Goal: Task Accomplishment & Management: Manage account settings

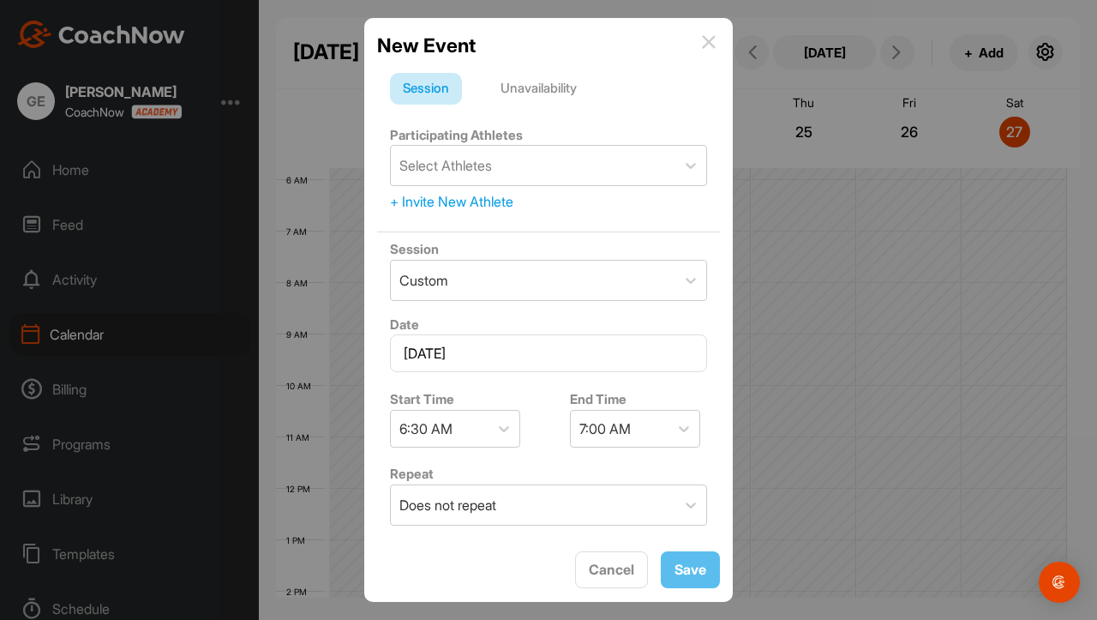
click at [711, 39] on img at bounding box center [709, 42] width 14 height 14
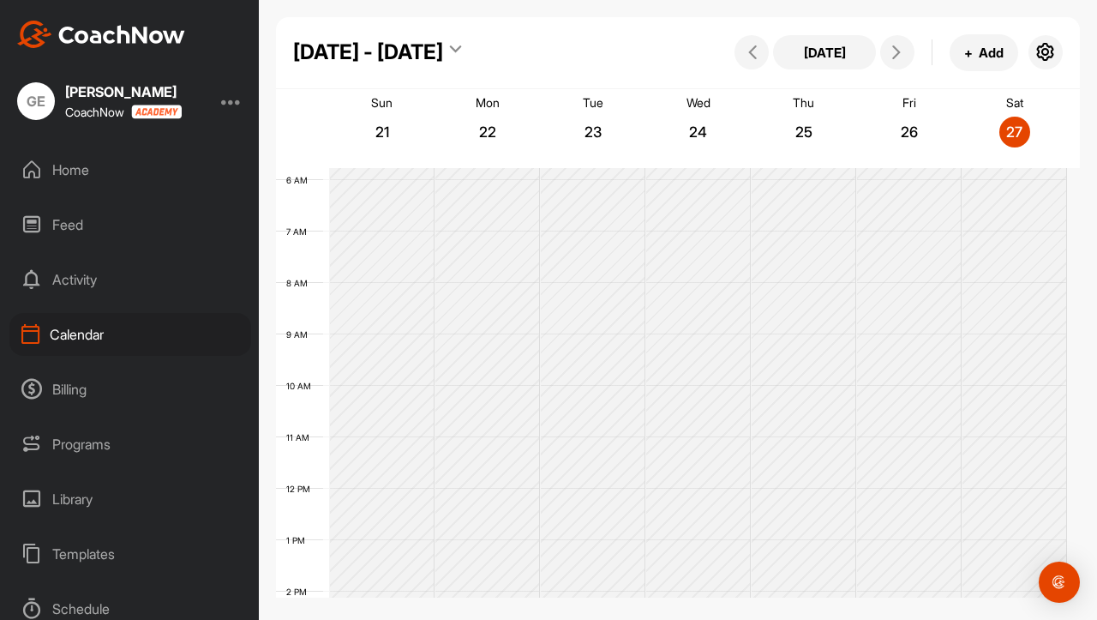
click at [95, 357] on div "Home Feed Activity Calendar Billing Programs Library Templates Schedule Admin S…" at bounding box center [129, 383] width 259 height 471
click at [93, 326] on div "Calendar" at bounding box center [130, 334] width 242 height 43
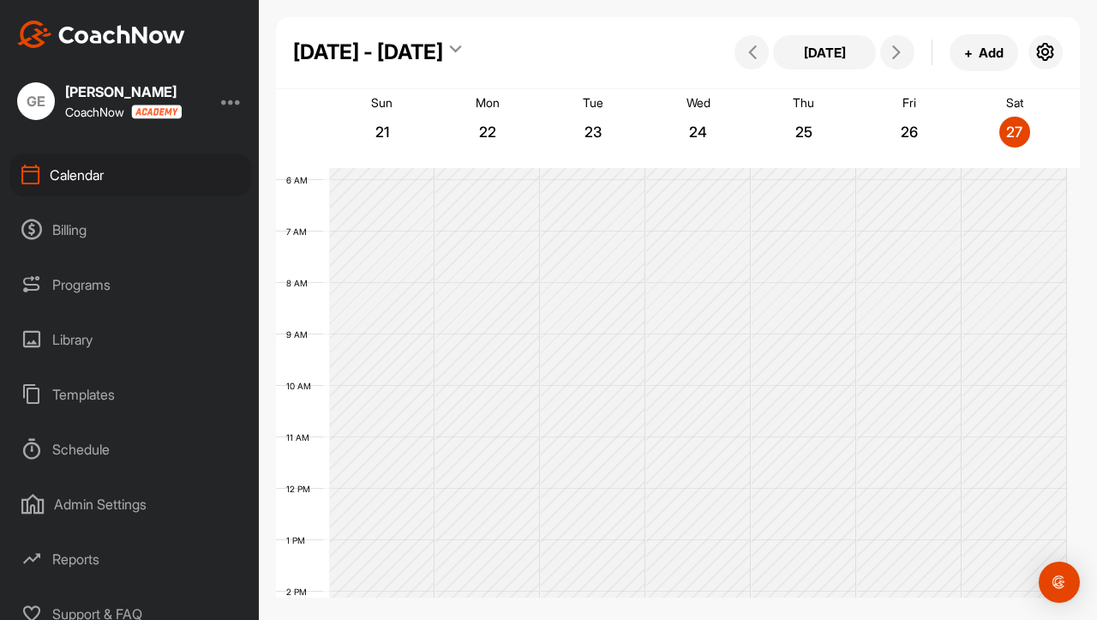
click at [97, 502] on div "Admin Settings" at bounding box center [130, 504] width 242 height 43
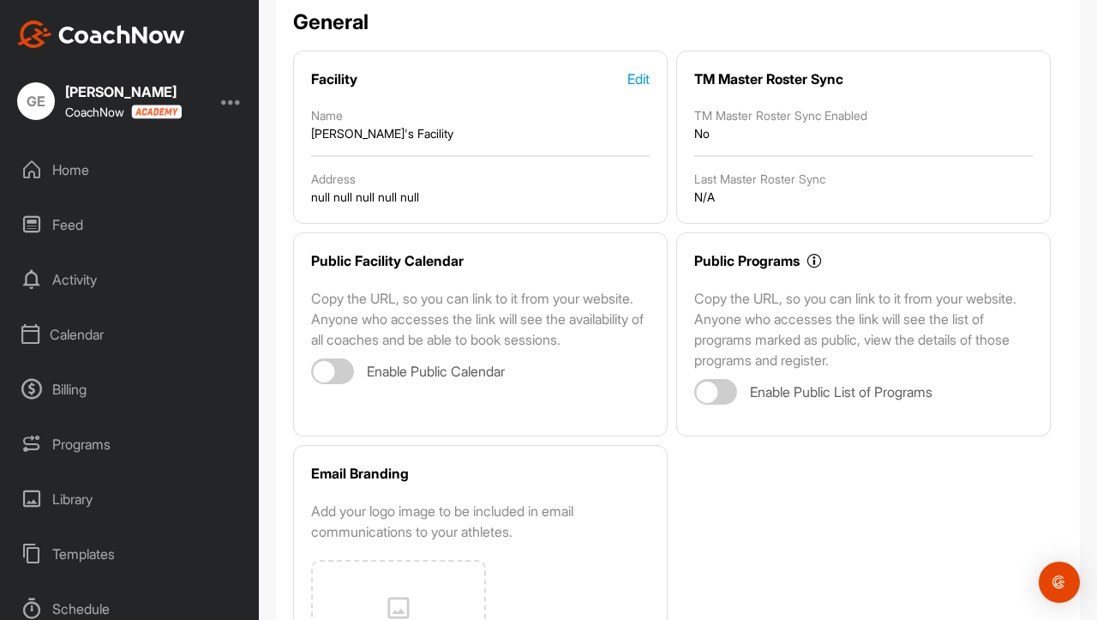
scroll to position [145, 0]
click at [339, 384] on div at bounding box center [332, 371] width 43 height 26
checkbox input "true"
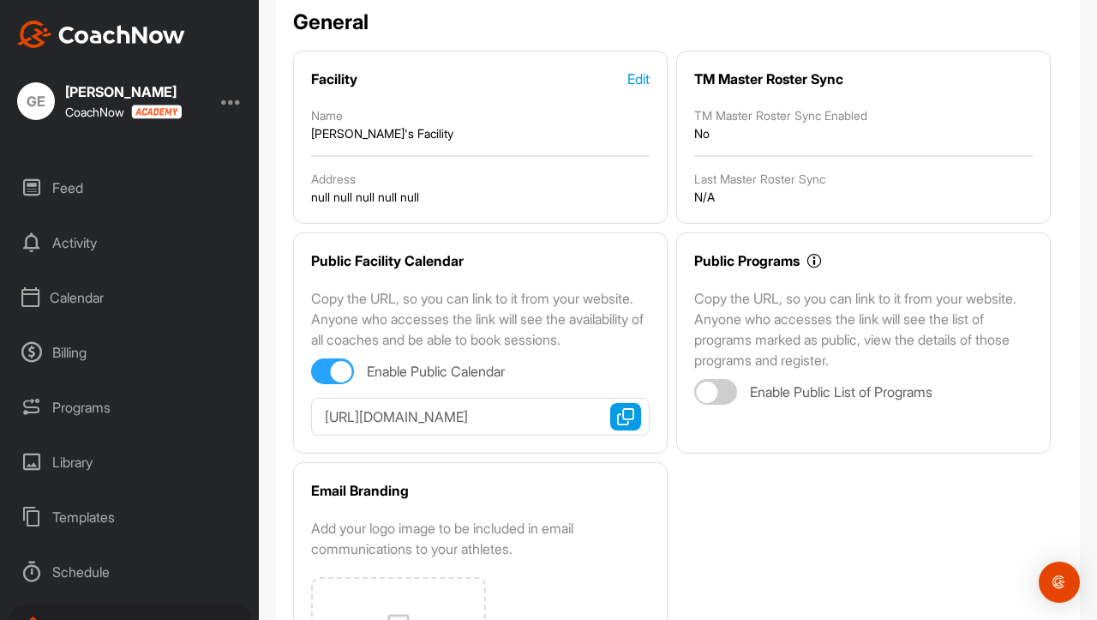
scroll to position [43, 0]
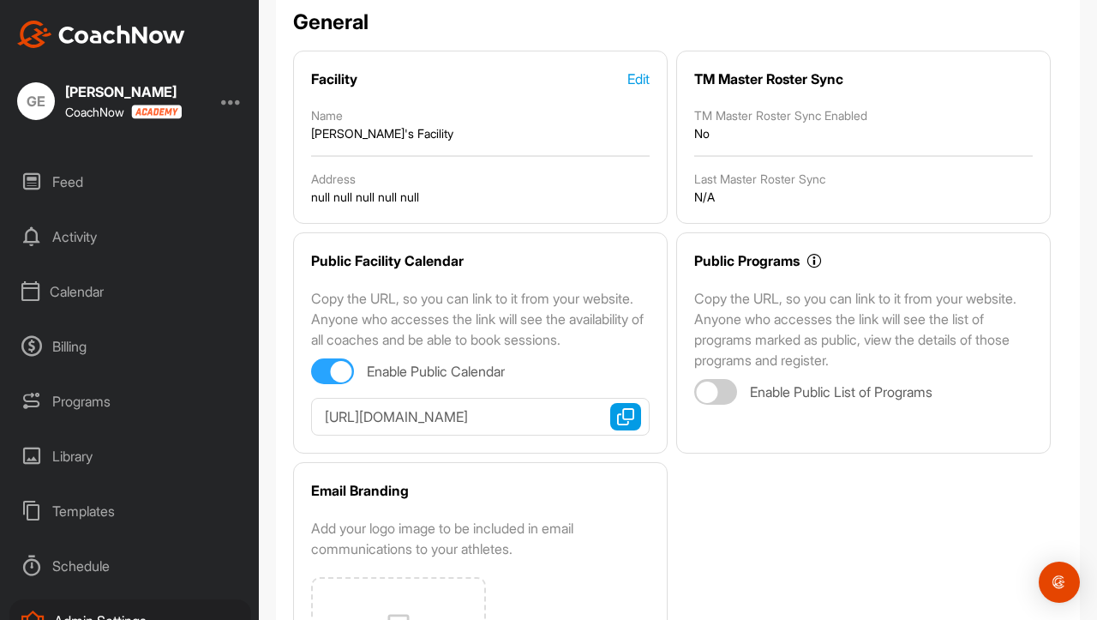
click at [117, 348] on div "Billing" at bounding box center [130, 346] width 242 height 43
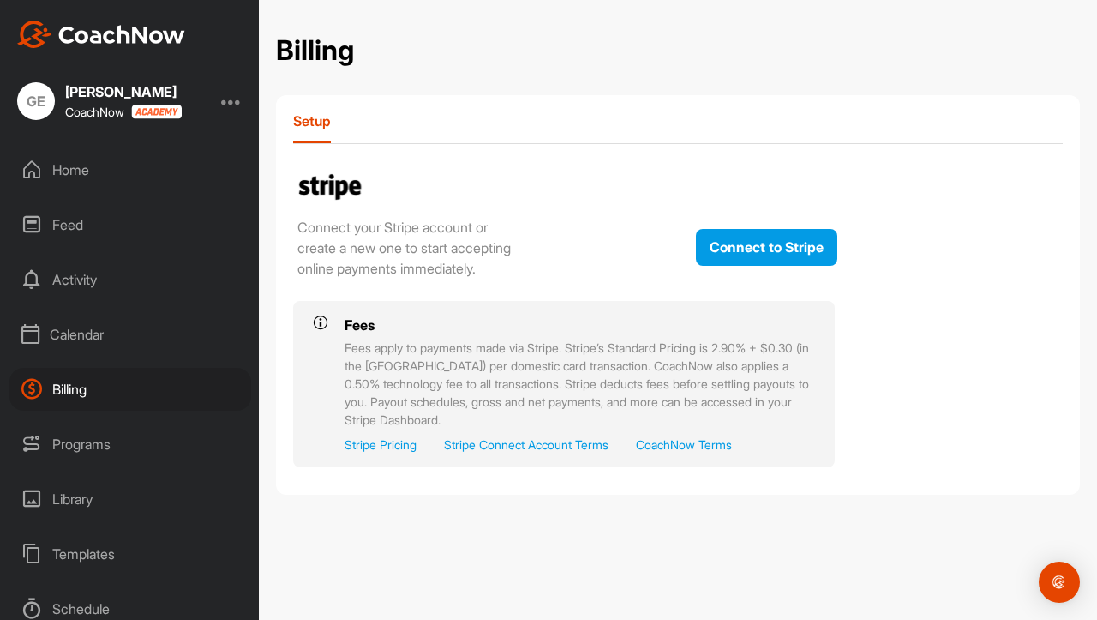
click at [111, 345] on div "Calendar" at bounding box center [130, 334] width 242 height 43
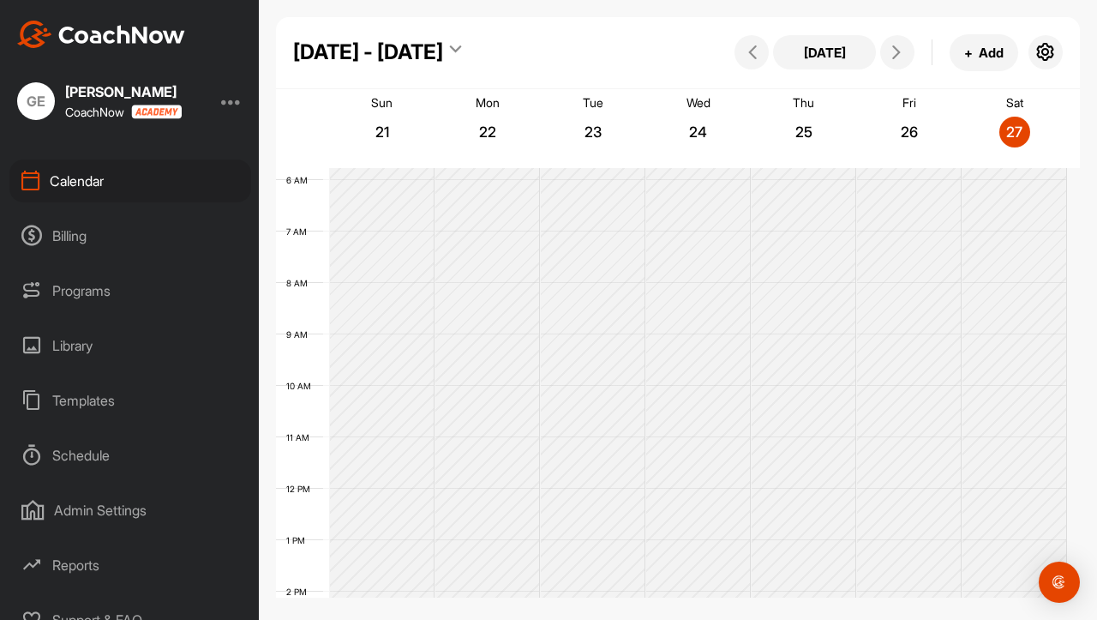
scroll to position [175, 0]
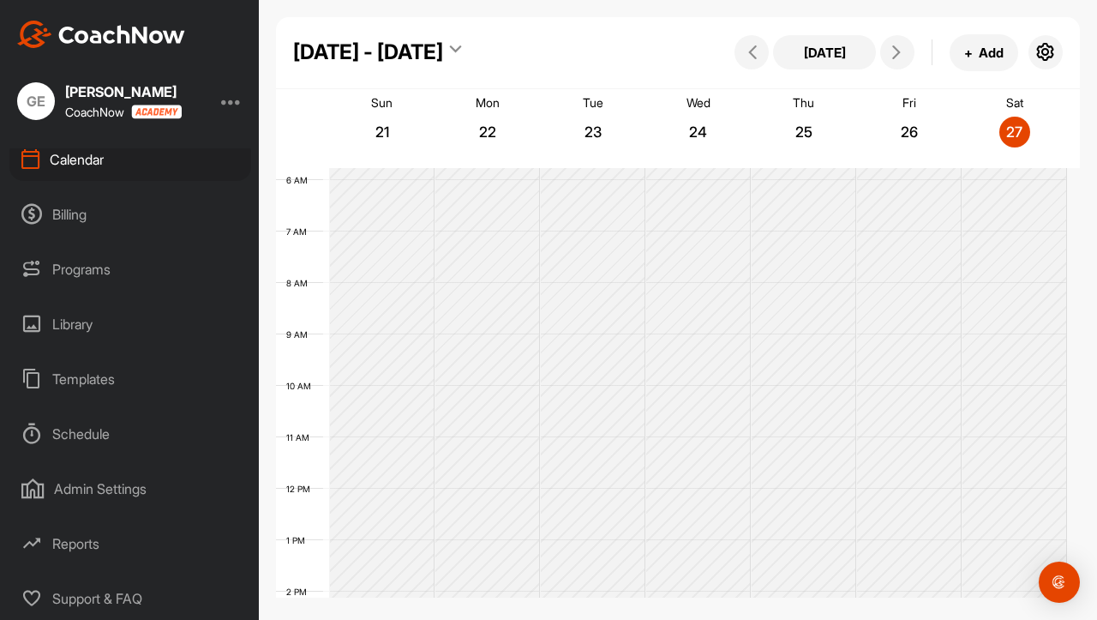
click at [106, 493] on div "Admin Settings" at bounding box center [130, 488] width 242 height 43
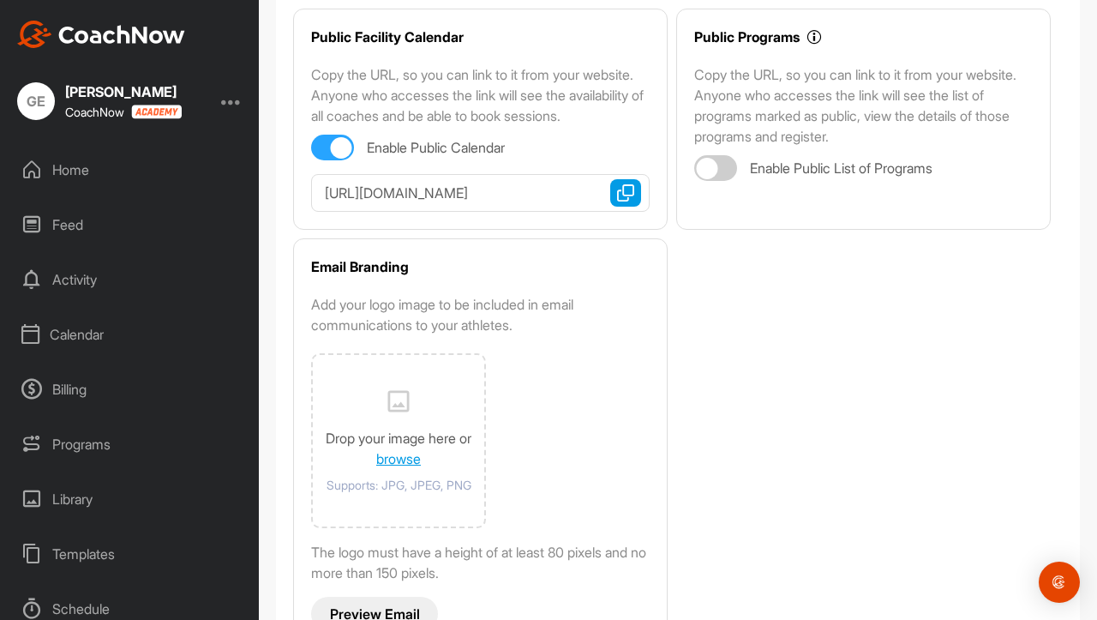
scroll to position [356, 0]
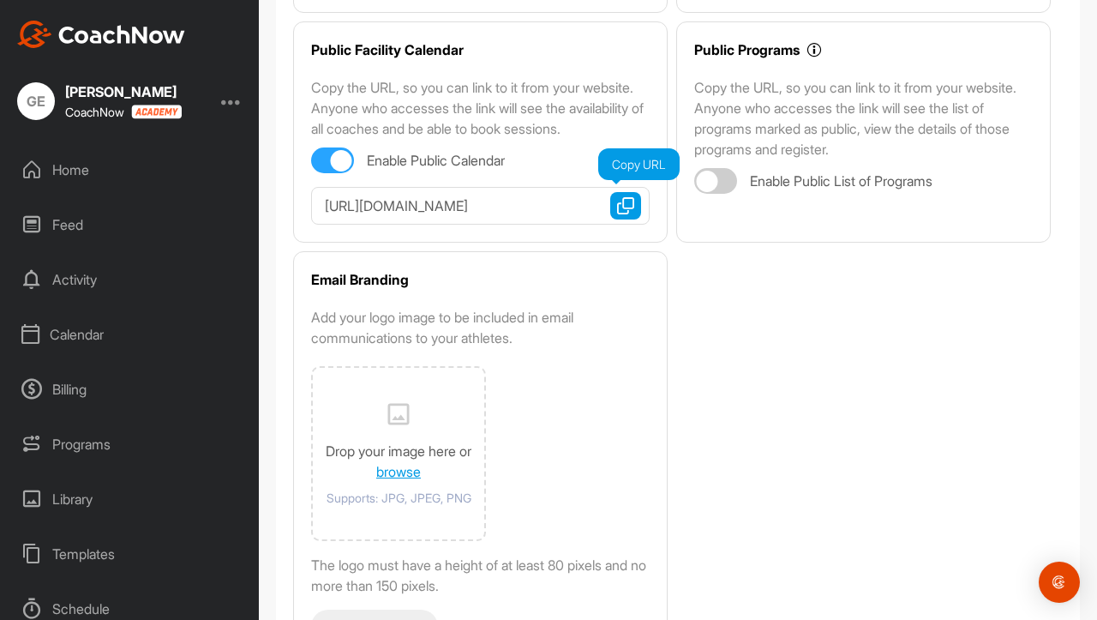
click at [623, 214] on img "button" at bounding box center [625, 205] width 17 height 17
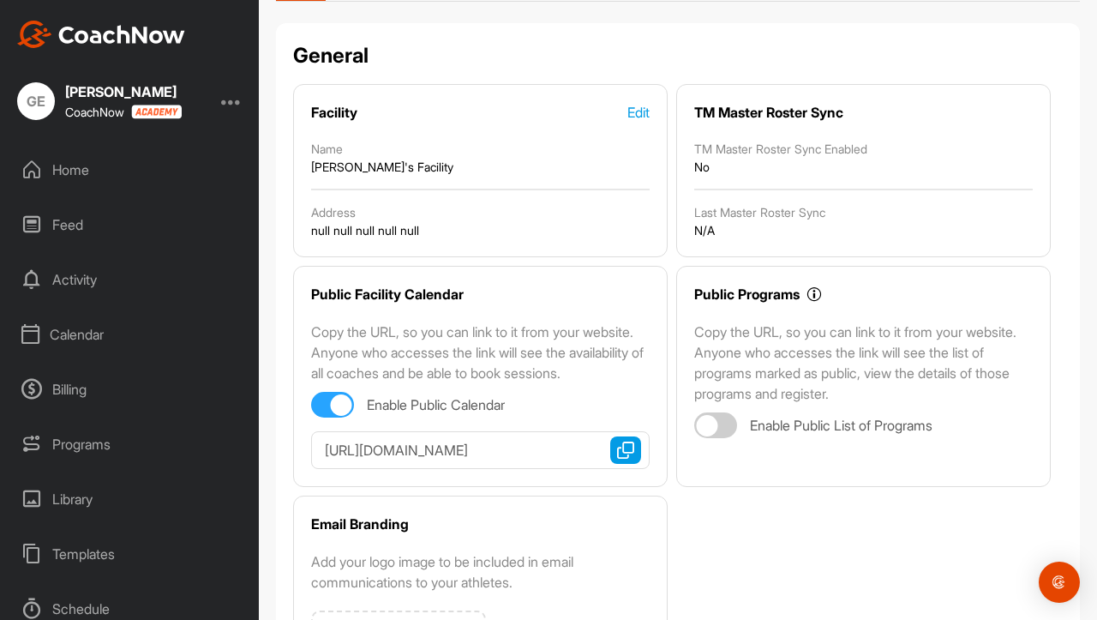
scroll to position [112, 0]
click at [617, 458] on img "button" at bounding box center [625, 449] width 17 height 17
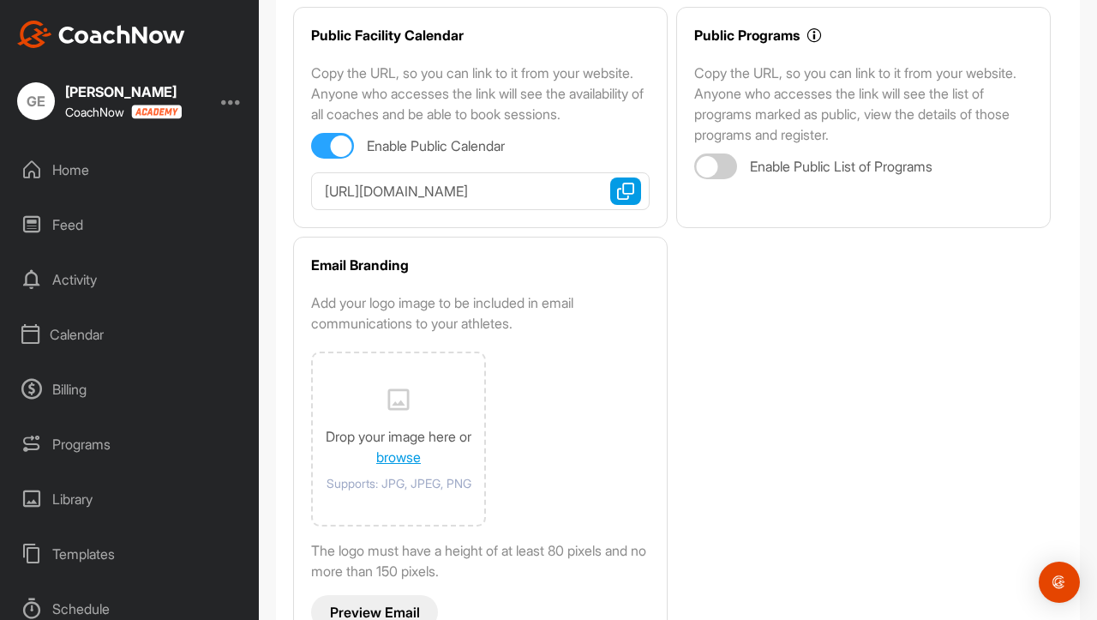
scroll to position [448, 0]
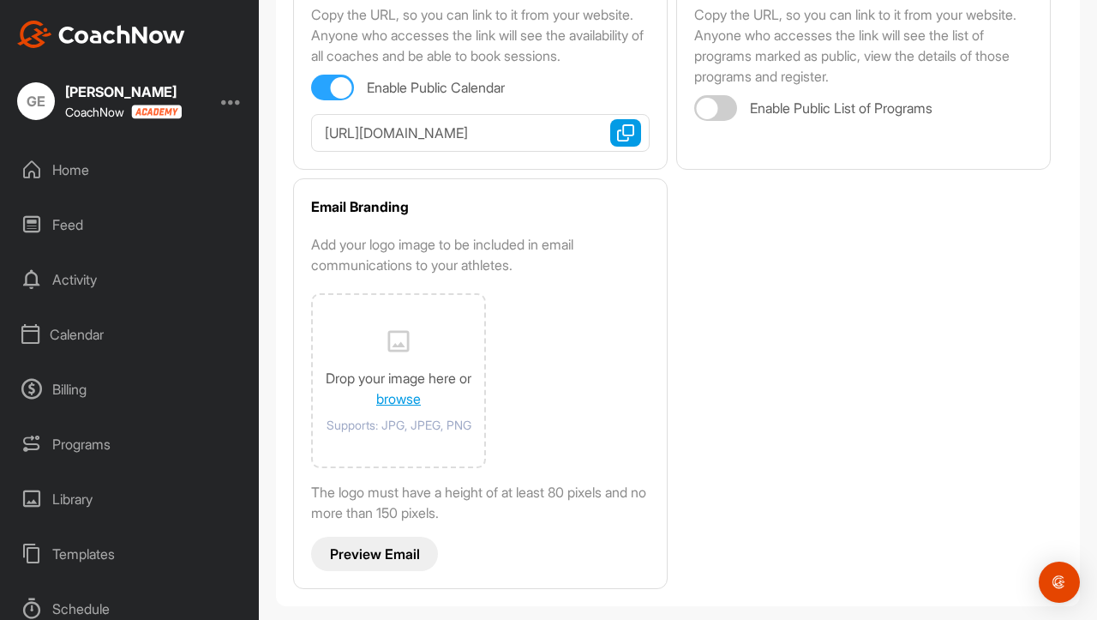
click at [142, 382] on div "Billing" at bounding box center [130, 389] width 242 height 43
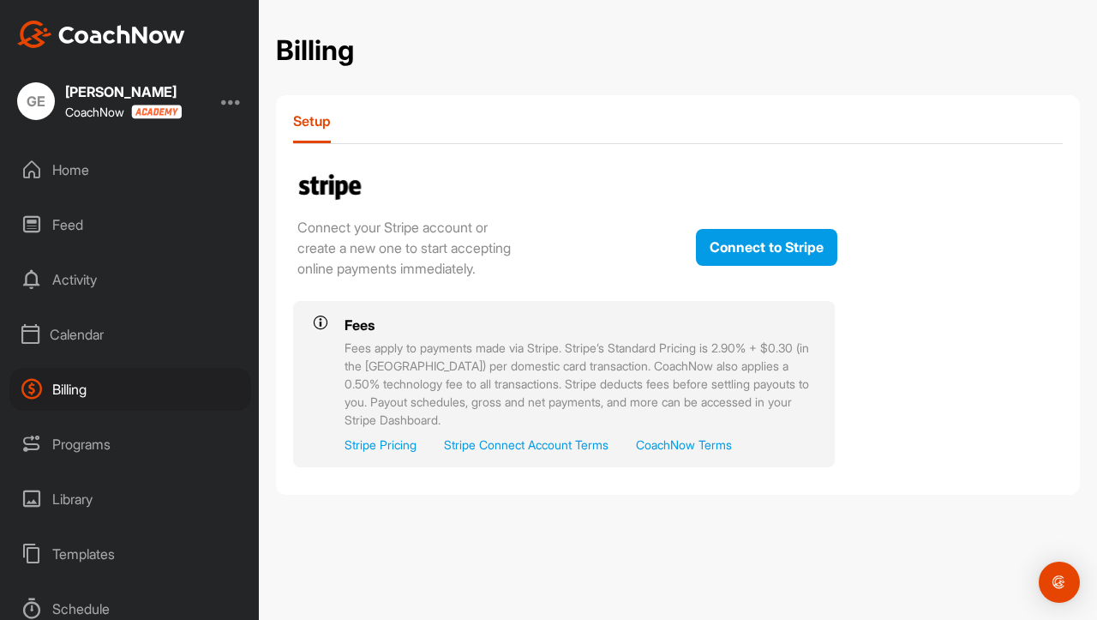
click at [144, 339] on div "Calendar" at bounding box center [130, 334] width 242 height 43
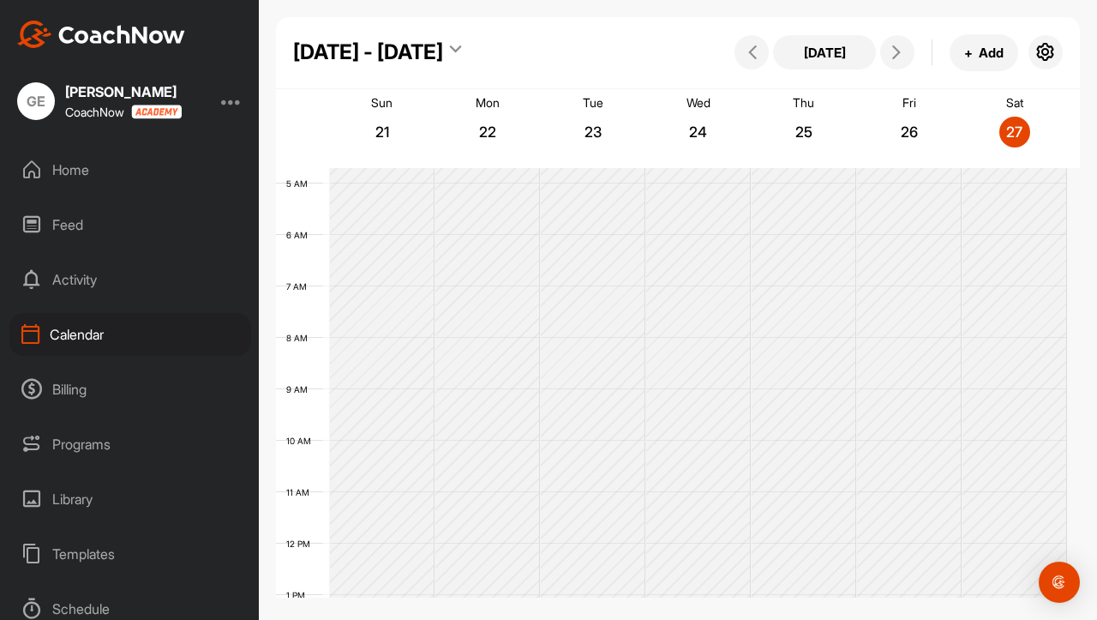
scroll to position [255, 0]
click at [969, 51] on span "+" at bounding box center [968, 53] width 9 height 18
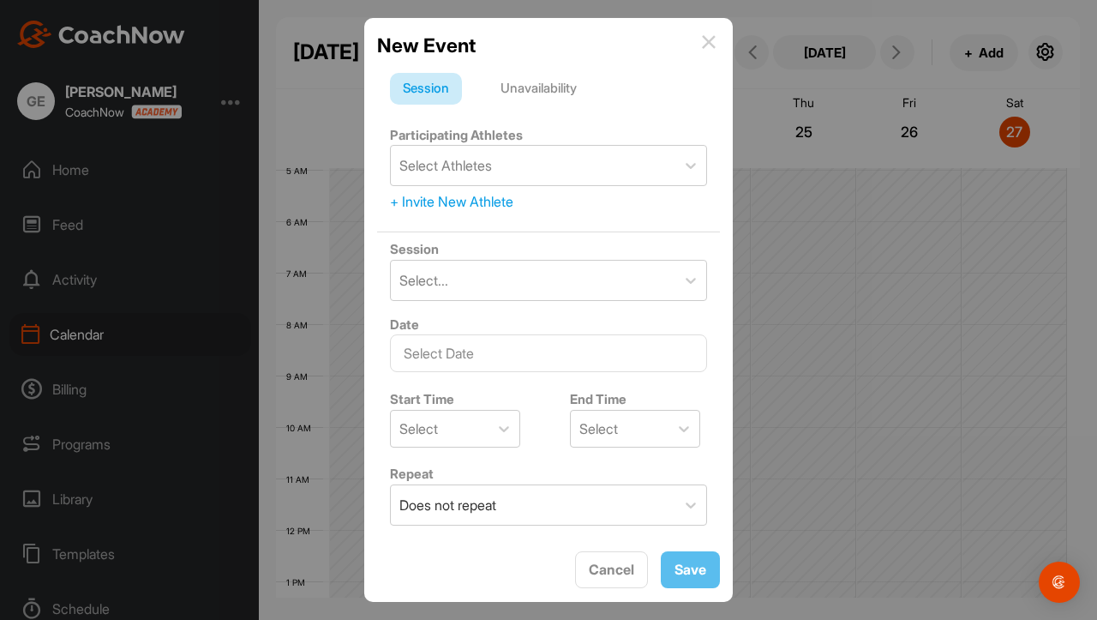
scroll to position [5, 0]
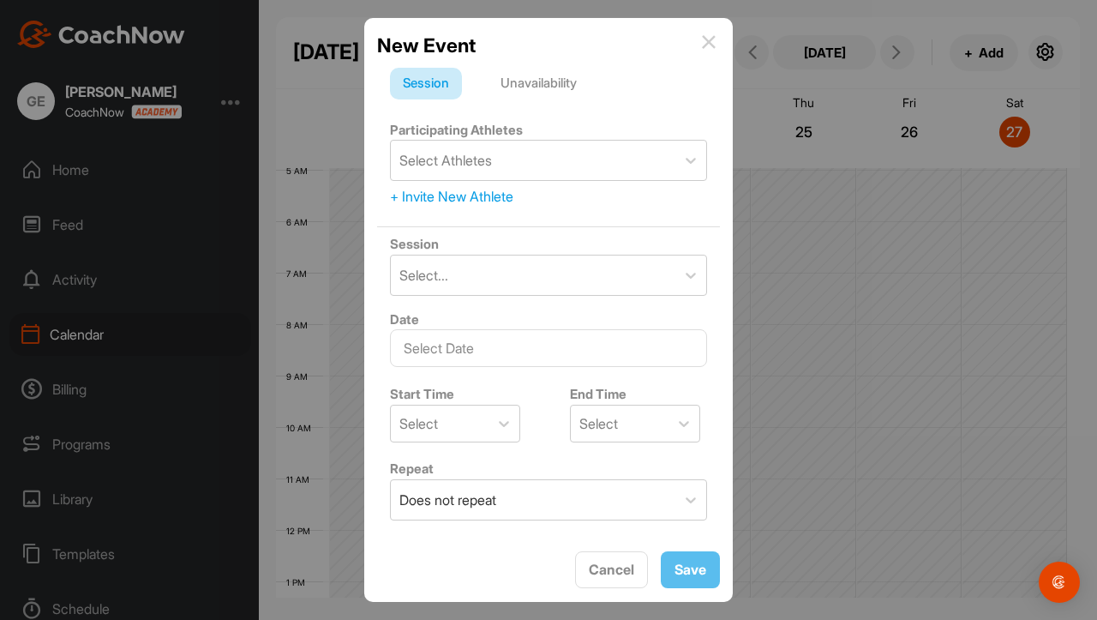
click at [567, 90] on div "Unavailability" at bounding box center [539, 84] width 102 height 33
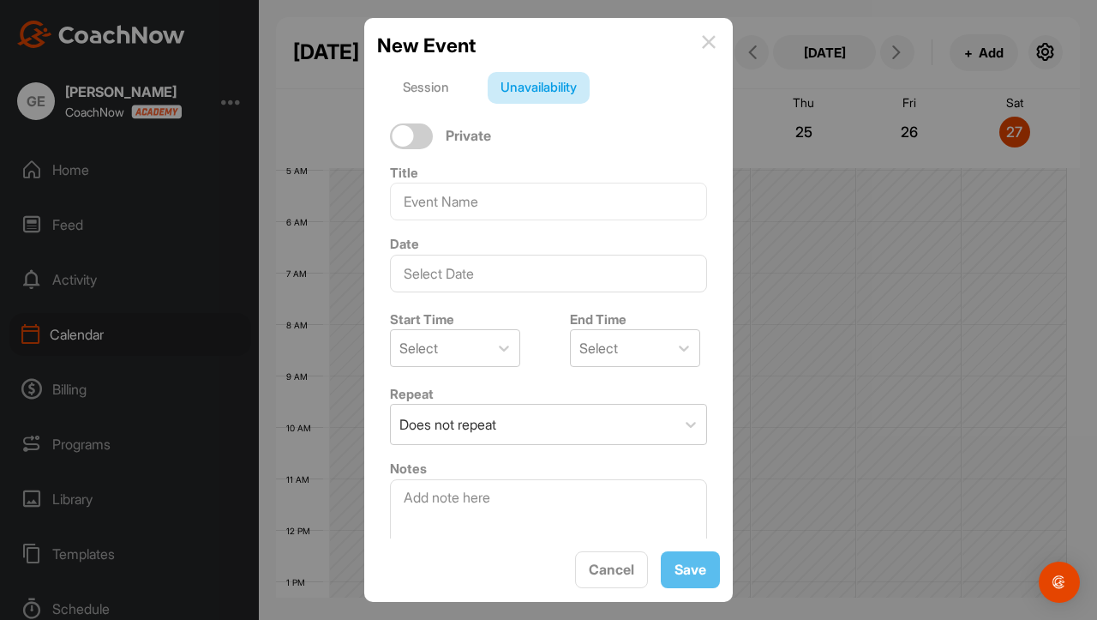
scroll to position [2, 0]
click at [538, 210] on input at bounding box center [548, 201] width 317 height 38
click at [545, 150] on div "Private" at bounding box center [548, 135] width 343 height 39
click at [442, 87] on div "Session" at bounding box center [426, 84] width 72 height 33
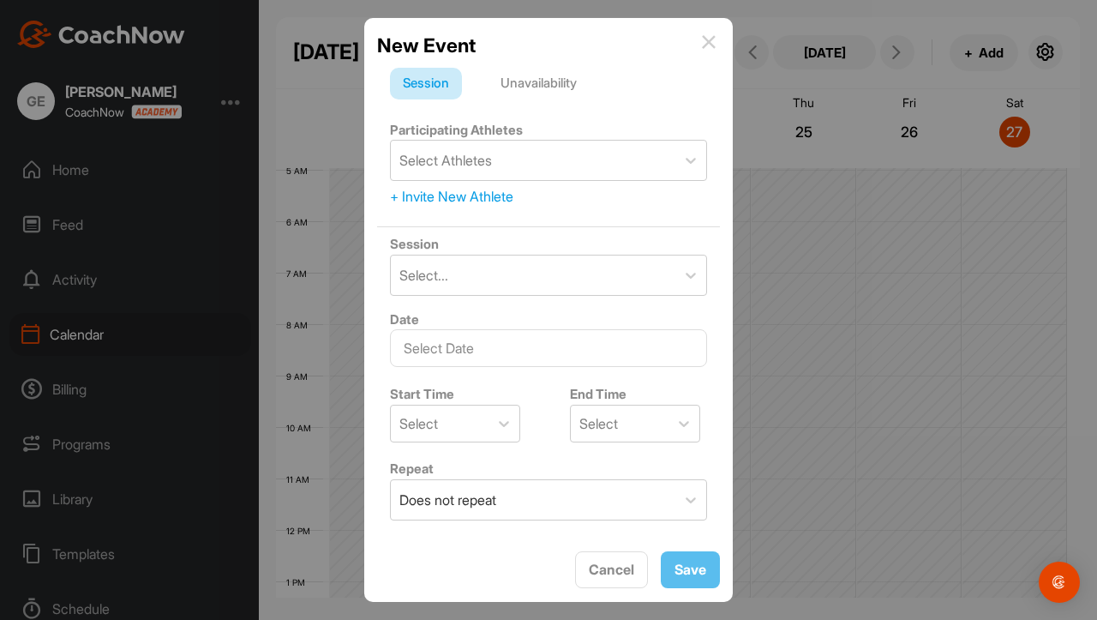
click at [717, 41] on div "New Event" at bounding box center [548, 45] width 343 height 29
click at [704, 39] on img at bounding box center [709, 42] width 14 height 14
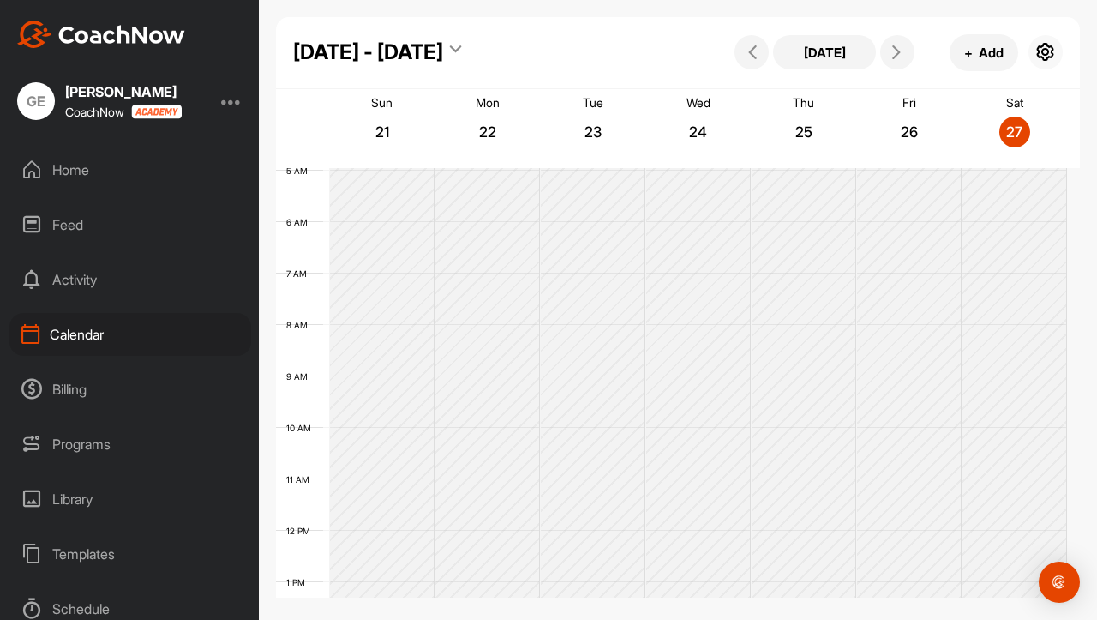
click at [1051, 63] on button "button" at bounding box center [1045, 52] width 34 height 34
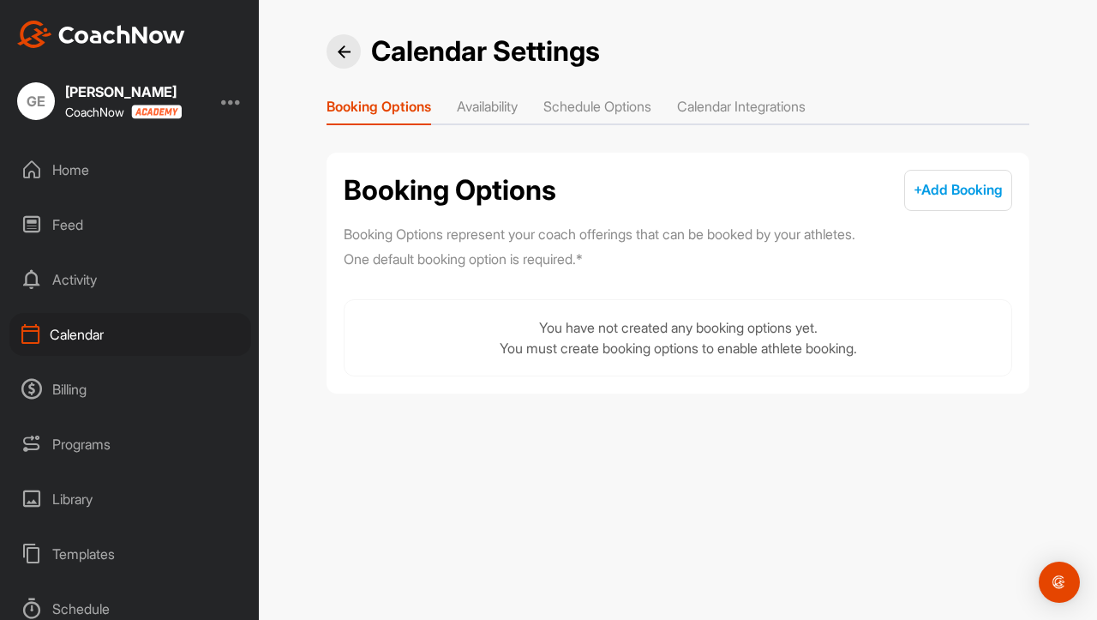
click at [926, 179] on button "+ Add Booking + Add" at bounding box center [958, 190] width 108 height 41
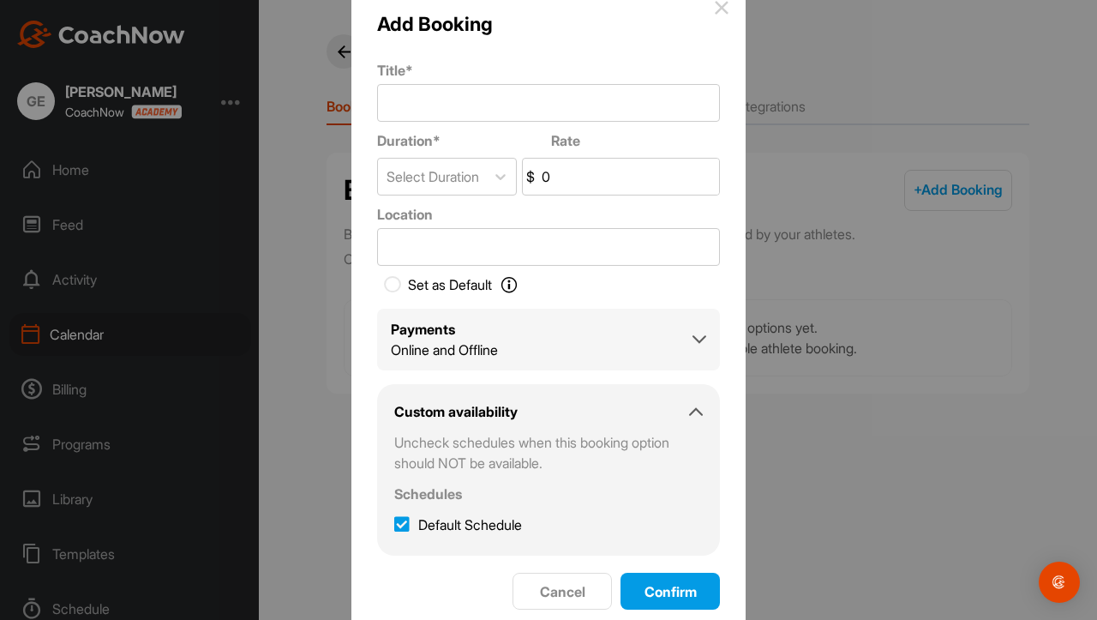
click at [802, 156] on div at bounding box center [548, 310] width 1097 height 620
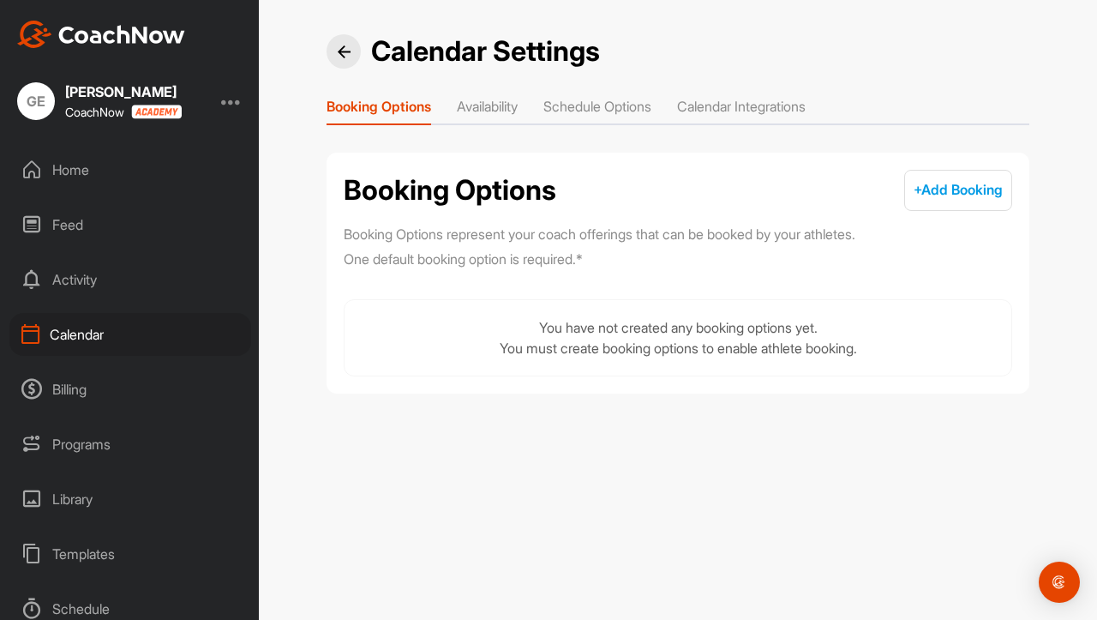
click at [962, 189] on span "+ Add Booking" at bounding box center [958, 189] width 89 height 17
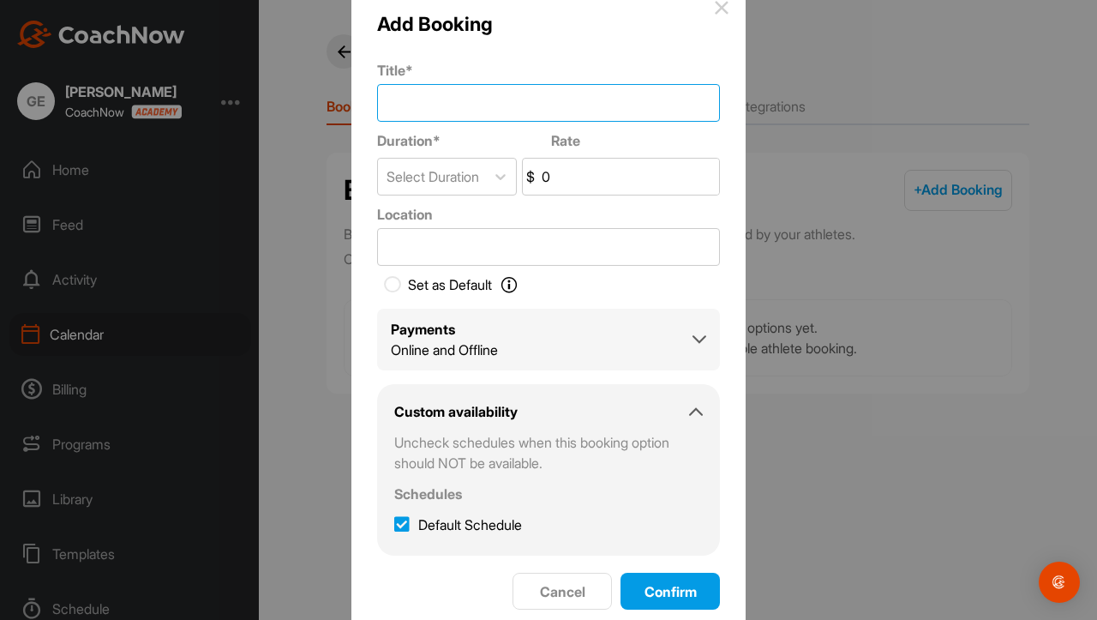
click at [570, 105] on input "Title *" at bounding box center [548, 103] width 343 height 38
type input "H"
type input "V"
type input "C"
type input "Я"
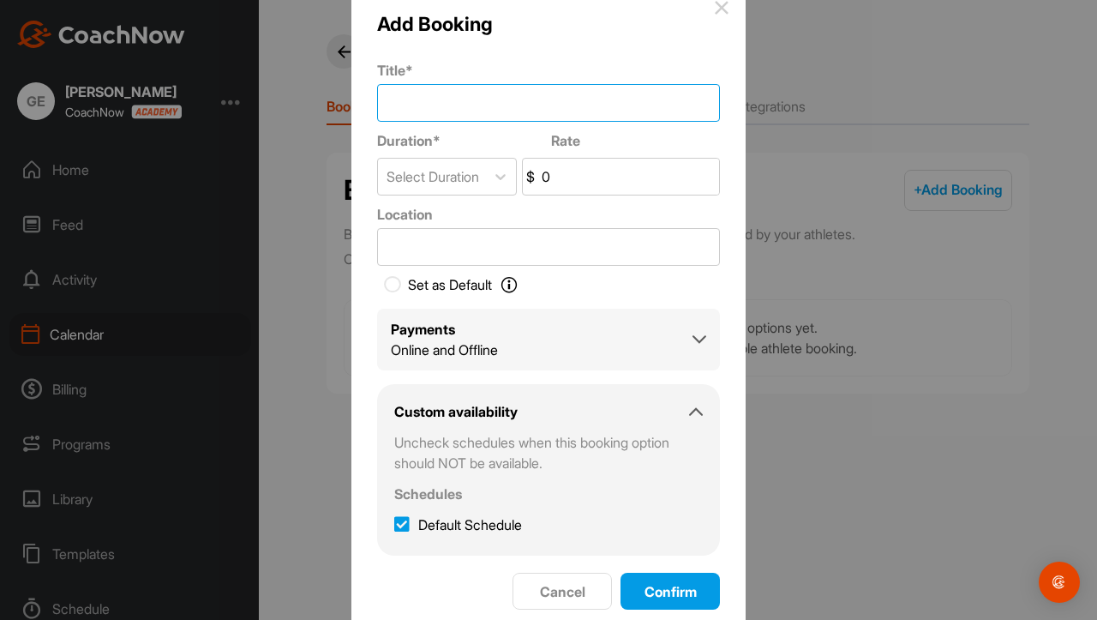
type input "а"
type input "А"
type input "В"
type input "т"
type input "д"
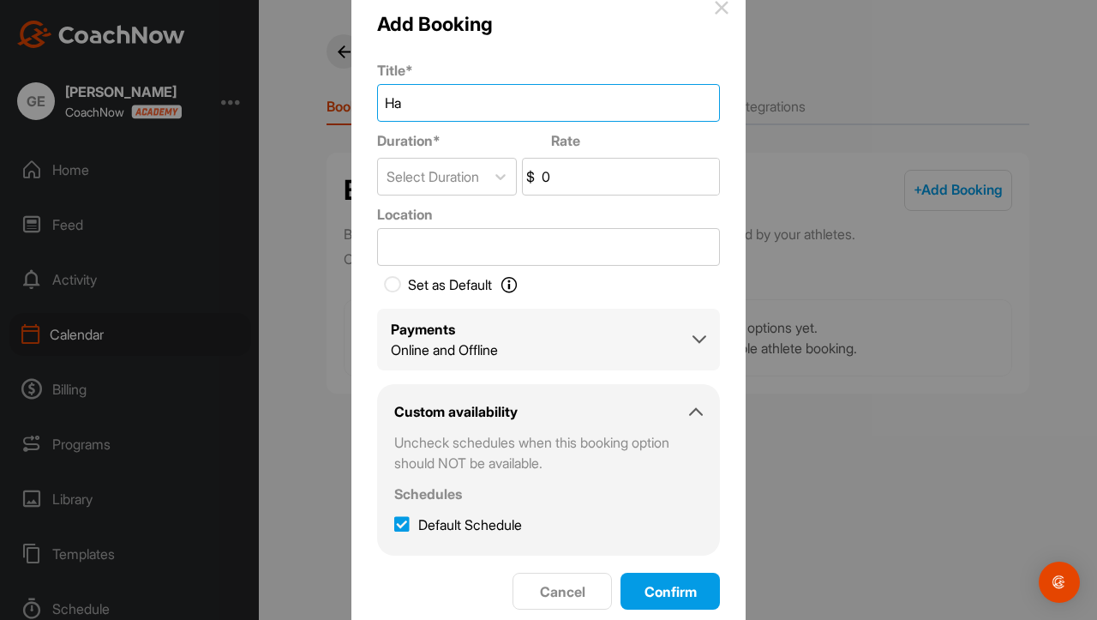
type input "H"
type input "Been There"
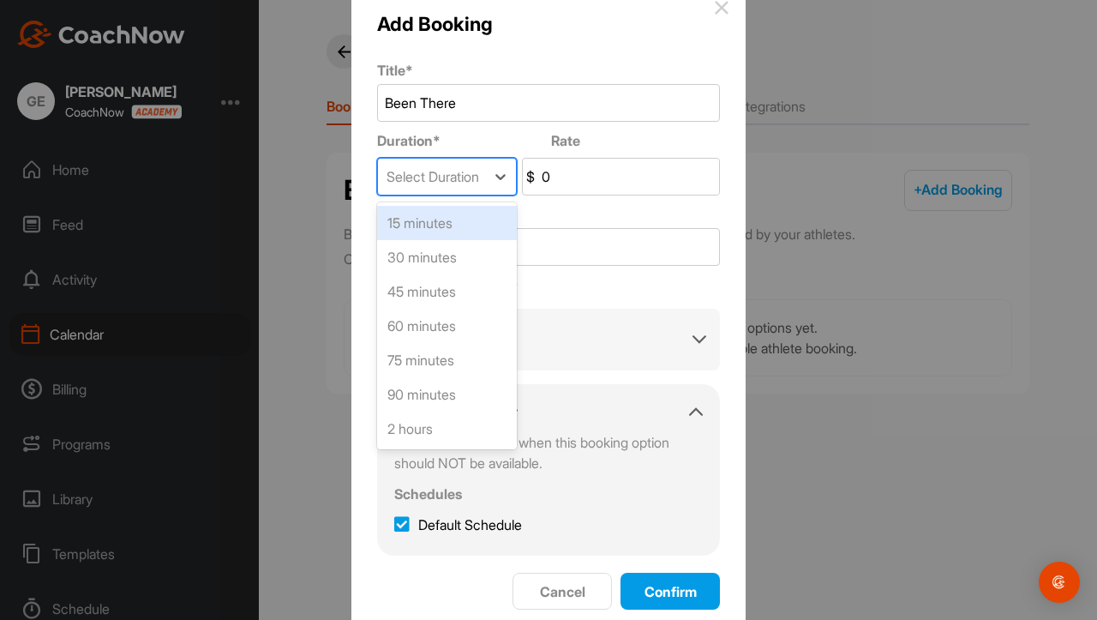
click at [455, 171] on div "Select Duration" at bounding box center [433, 176] width 93 height 21
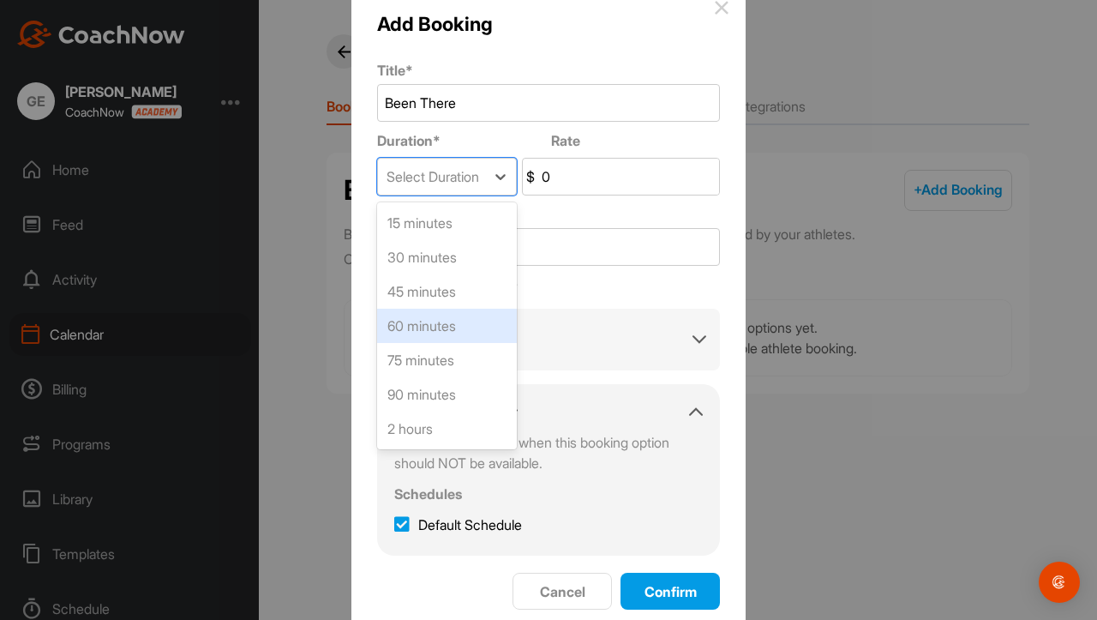
click at [439, 340] on div "60 minutes" at bounding box center [447, 326] width 140 height 34
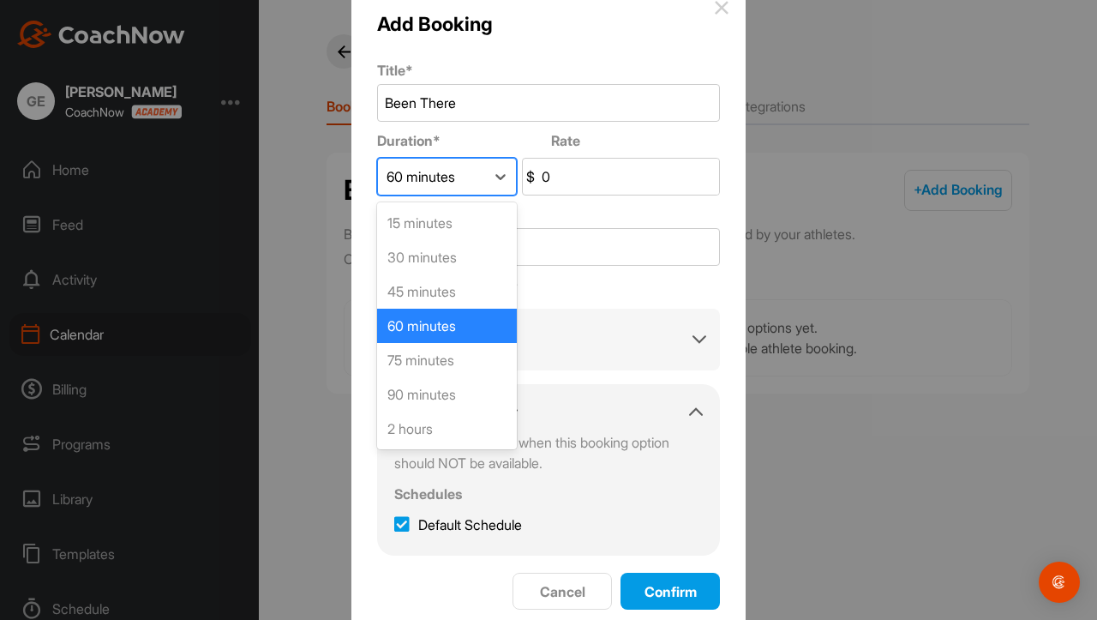
click at [453, 183] on div "60 minutes" at bounding box center [431, 177] width 107 height 36
click at [445, 288] on div "45 minutes" at bounding box center [447, 291] width 140 height 34
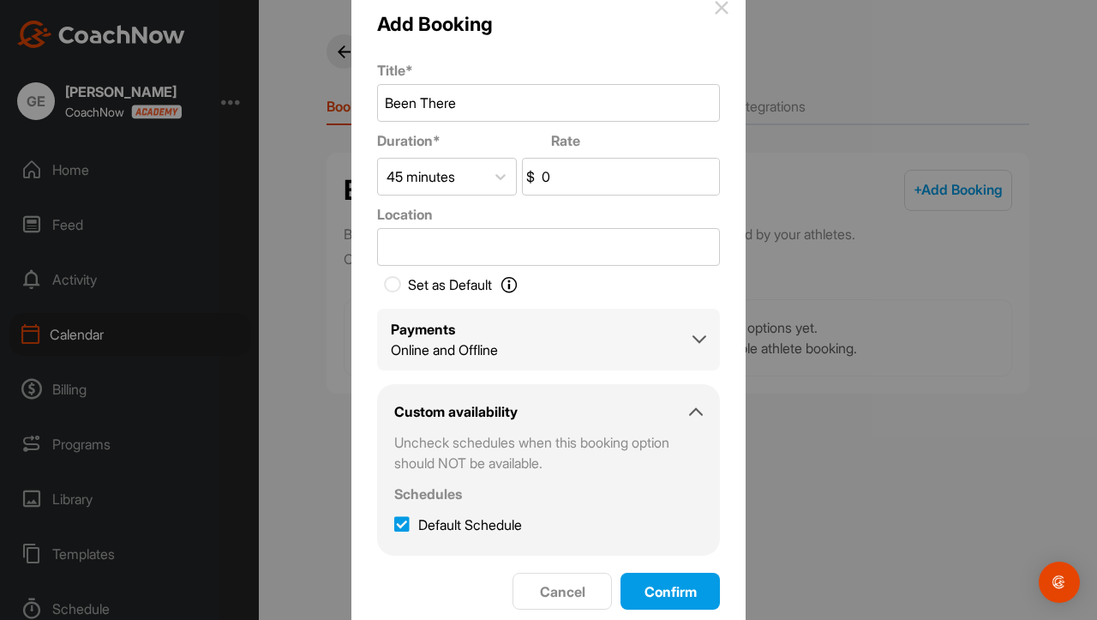
click at [563, 179] on input "0" at bounding box center [628, 177] width 181 height 36
type input "120"
click at [501, 258] on input "Location" at bounding box center [548, 247] width 343 height 38
type input "Lollapalooza"
click at [460, 345] on div "Online and Offline" at bounding box center [444, 349] width 107 height 21
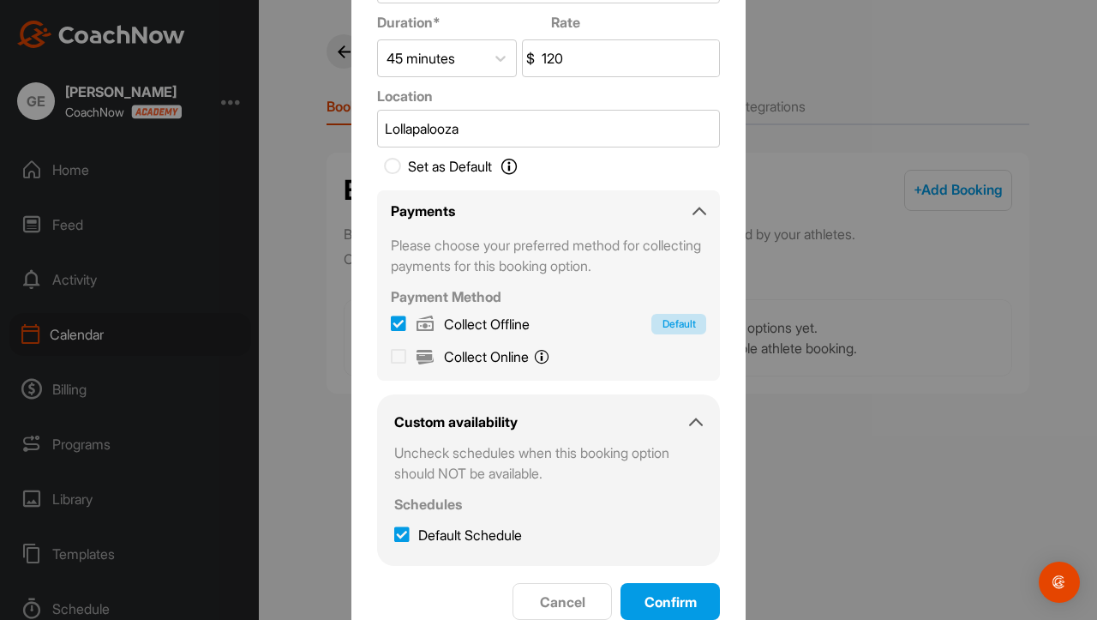
scroll to position [81, 0]
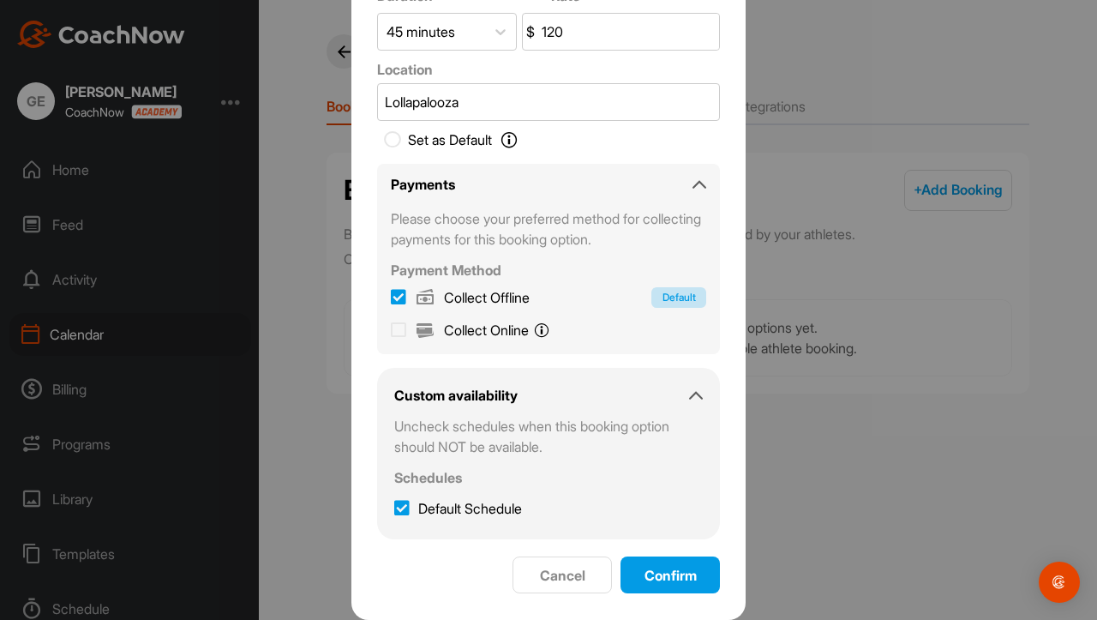
click at [392, 337] on icon at bounding box center [398, 329] width 15 height 17
click at [392, 335] on input "Collect Online You will pay online with Stripe." at bounding box center [398, 327] width 15 height 15
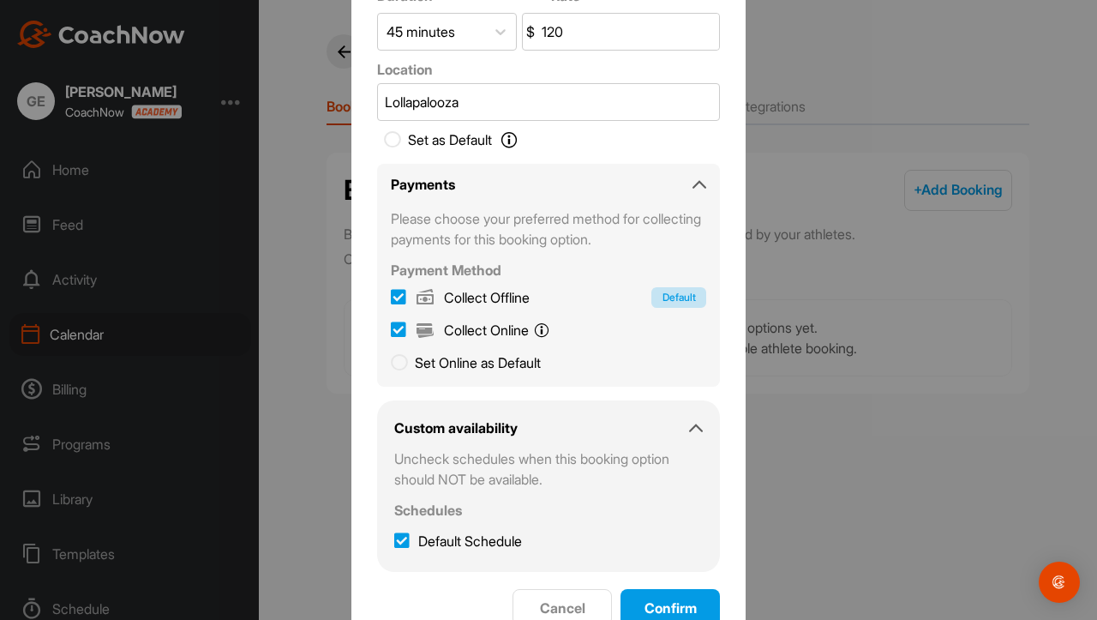
click at [392, 326] on icon at bounding box center [398, 329] width 15 height 17
click at [392, 326] on input "Collect Online You will pay online with Stripe." at bounding box center [398, 327] width 15 height 15
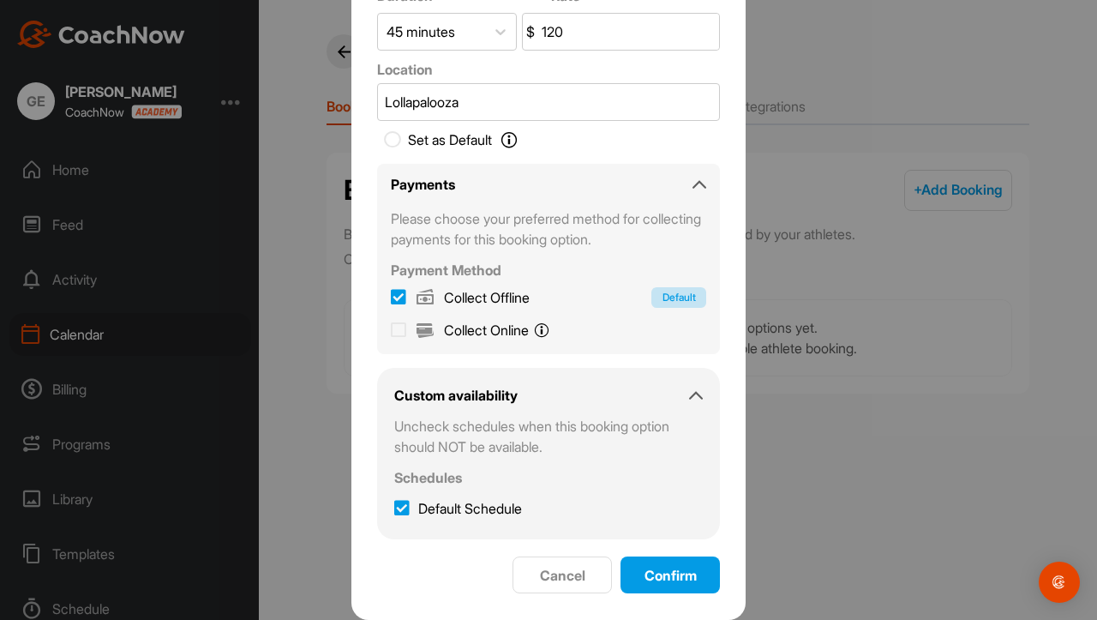
click at [402, 337] on label "Collect Online You will pay online with Stripe." at bounding box center [470, 330] width 159 height 21
click at [402, 335] on input "Collect Online You will pay online with Stripe." at bounding box center [398, 327] width 15 height 15
checkbox input "true"
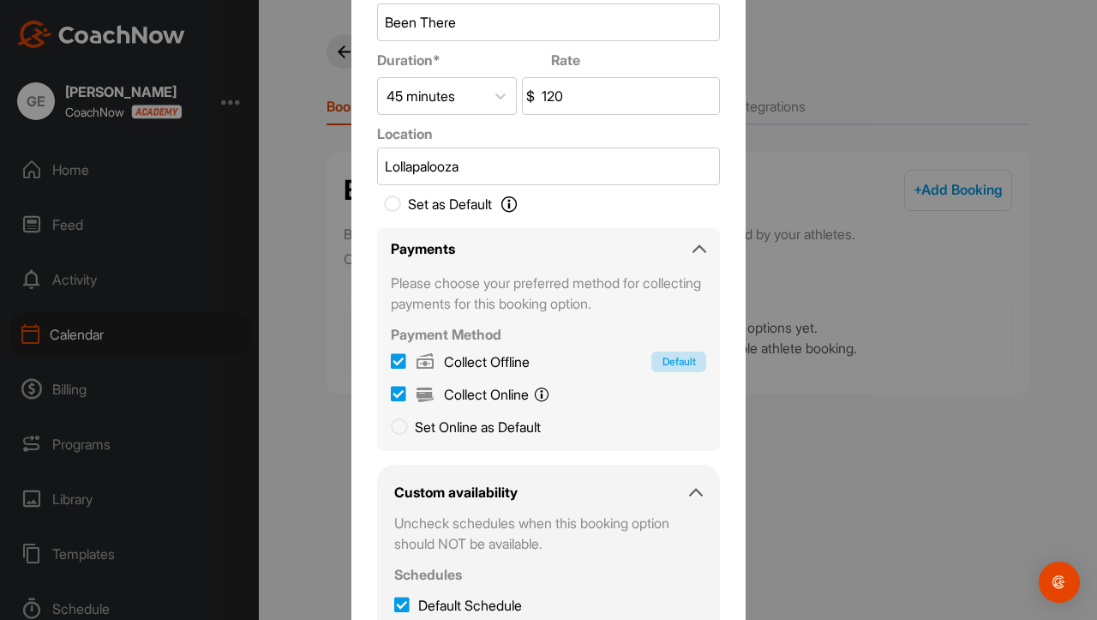
scroll to position [97, 0]
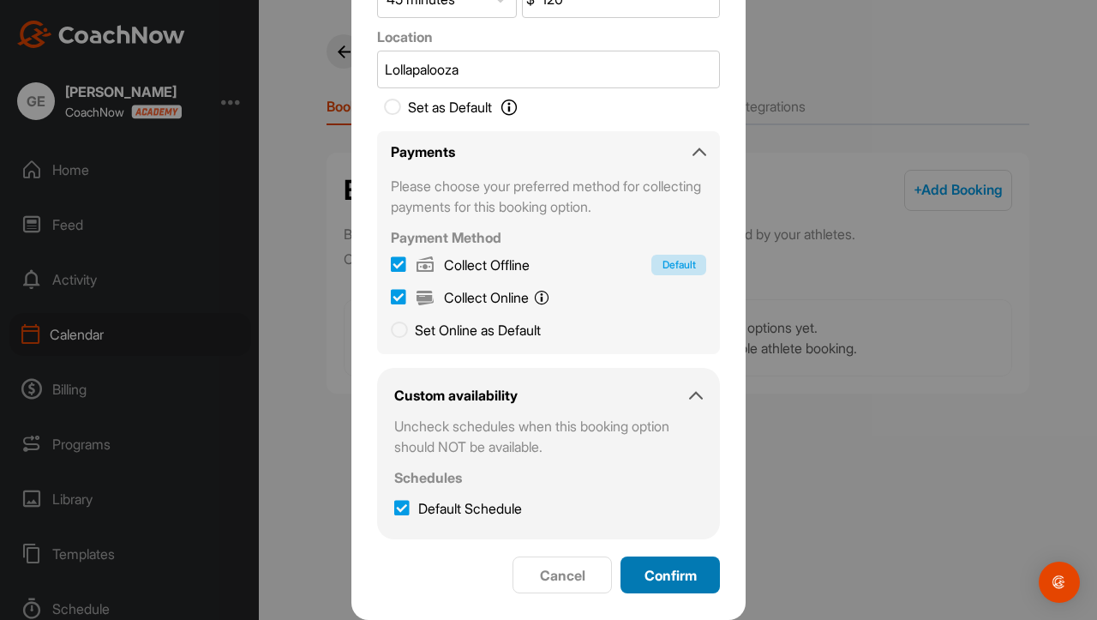
click at [678, 581] on span "Confirm" at bounding box center [671, 575] width 52 height 17
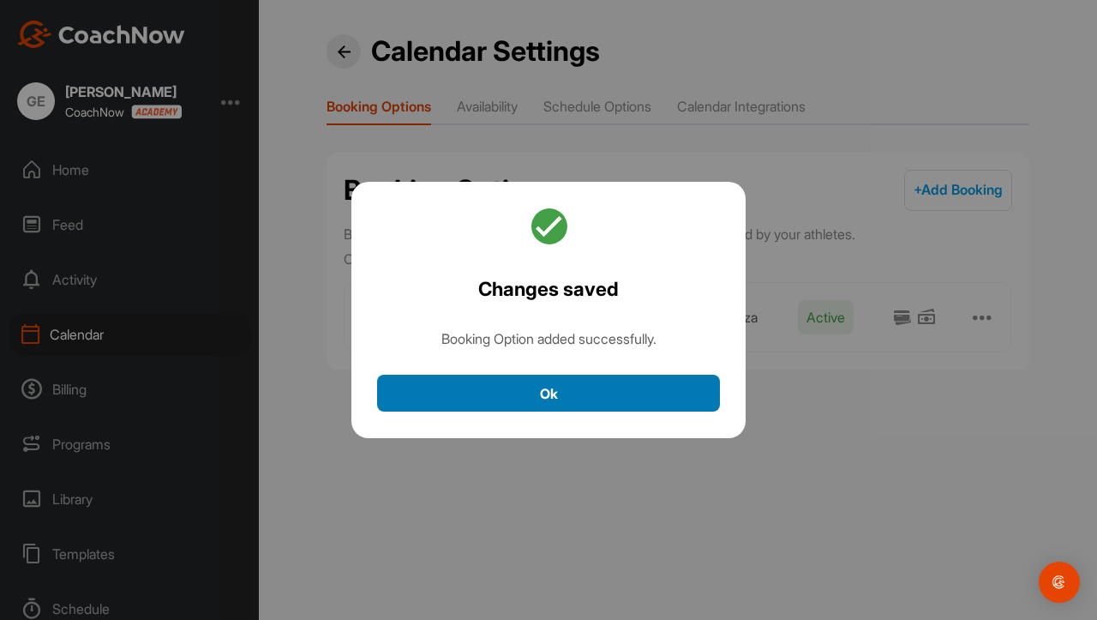
click at [618, 388] on button "Ok" at bounding box center [548, 393] width 343 height 37
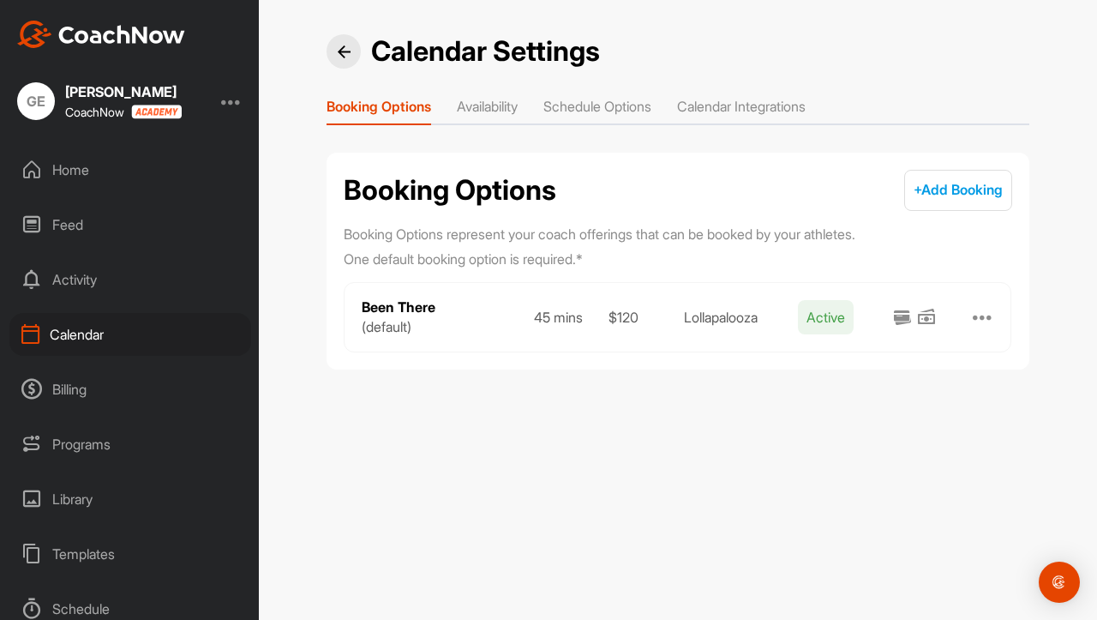
click at [501, 101] on li "Availability" at bounding box center [487, 109] width 61 height 27
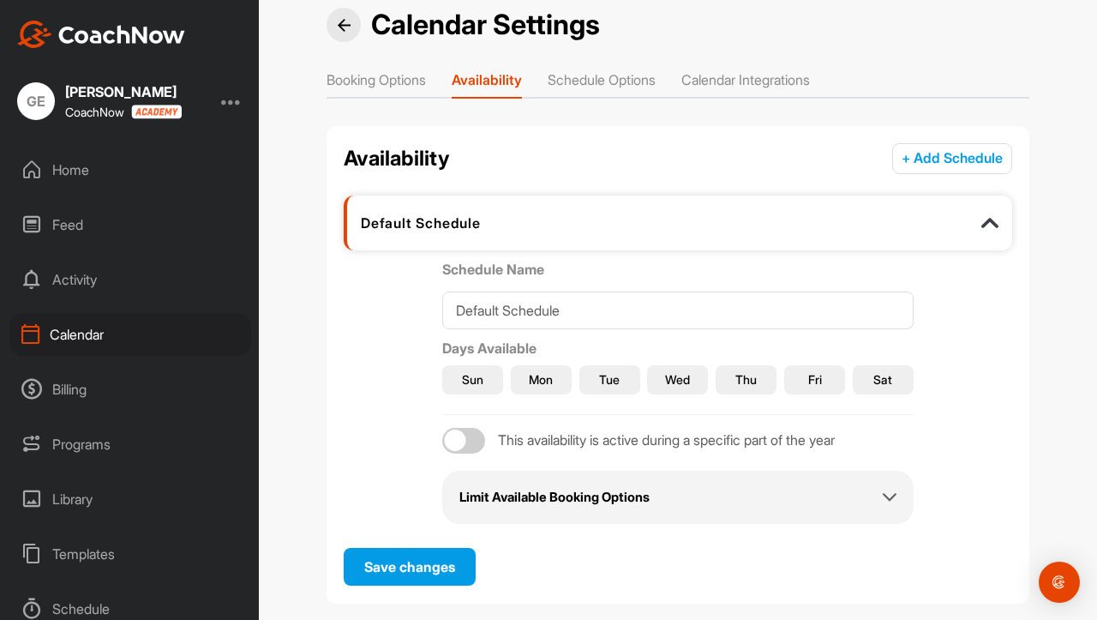
scroll to position [26, 0]
click at [567, 501] on h2 "Limit Available Booking Options" at bounding box center [554, 499] width 190 height 20
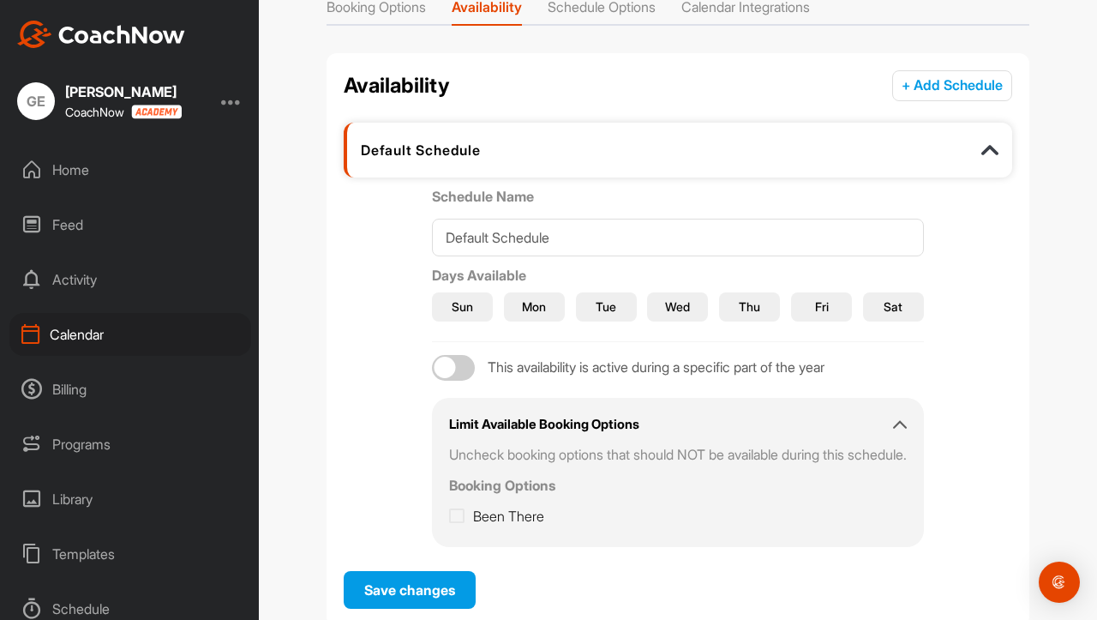
scroll to position [101, 0]
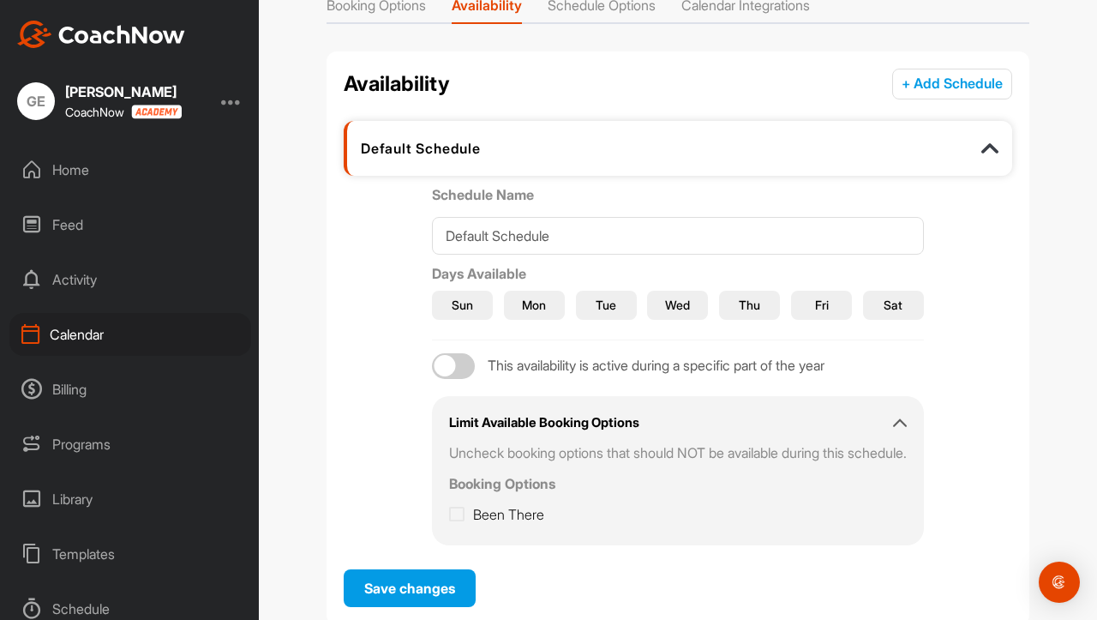
click at [531, 416] on h2 "Limit Available Booking Options" at bounding box center [544, 423] width 190 height 20
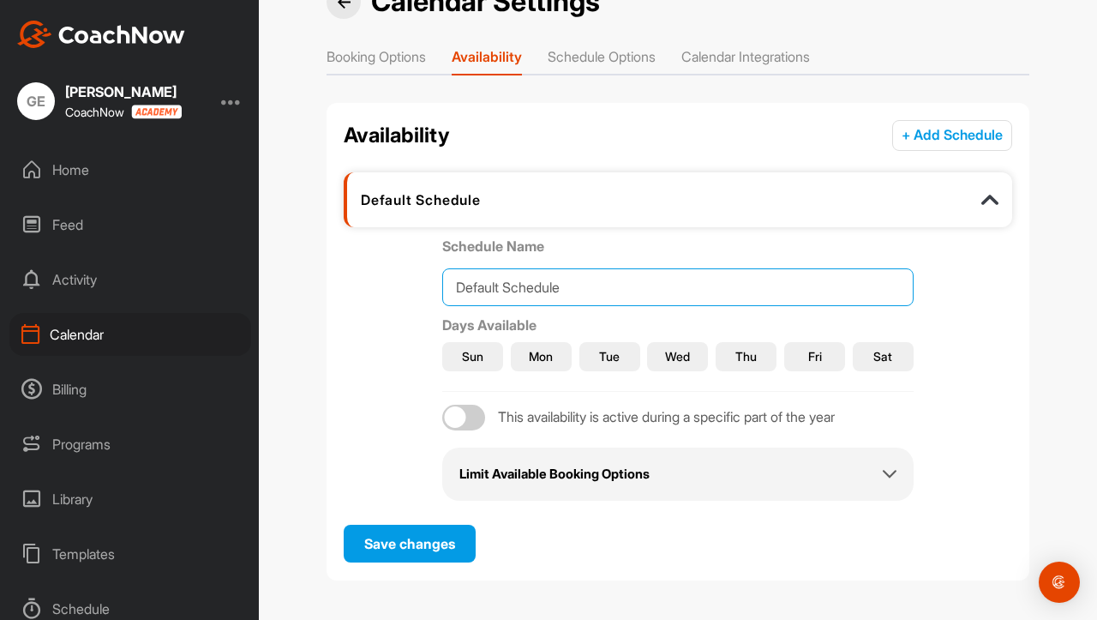
click at [485, 293] on input "Default Schedule" at bounding box center [677, 287] width 471 height 38
type input "h"
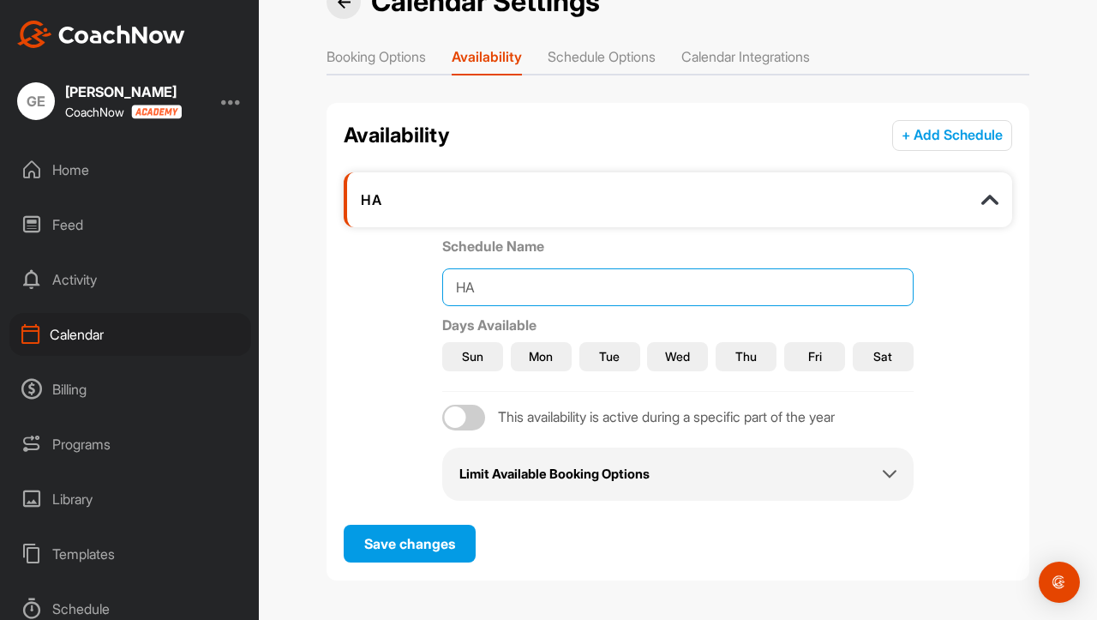
type input "H"
type input "Bright Present"
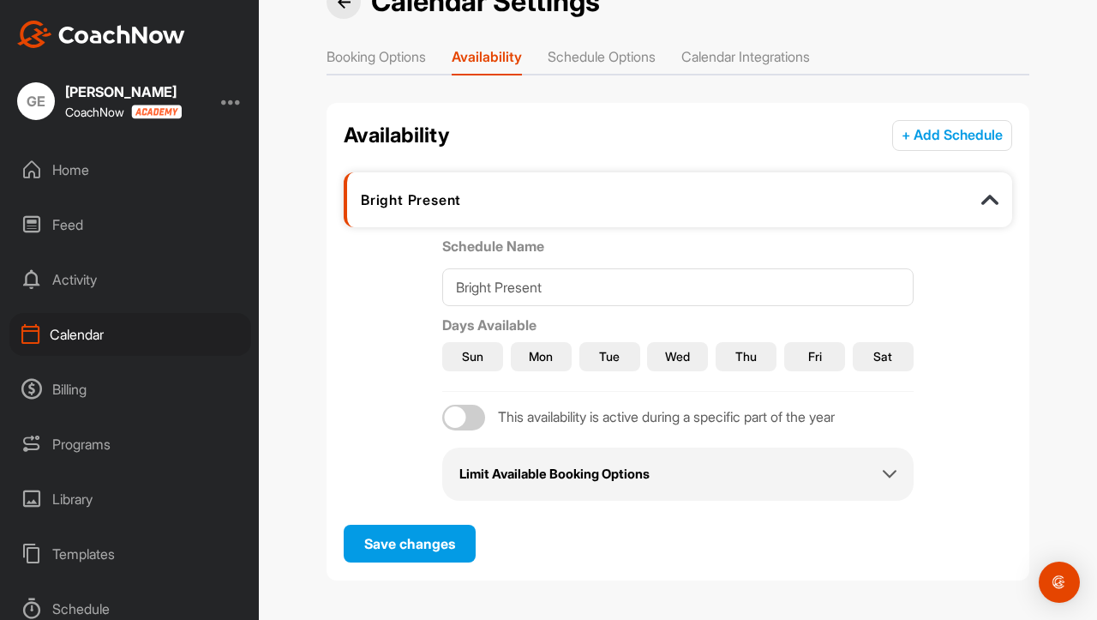
click at [472, 356] on span "Sun" at bounding box center [472, 356] width 21 height 18
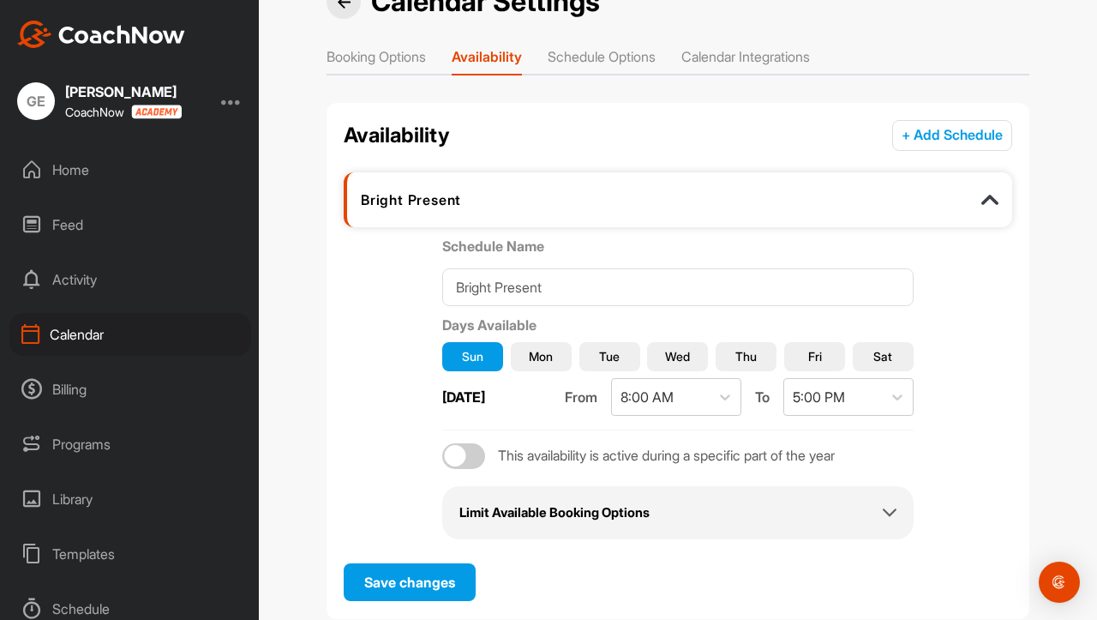
click at [467, 347] on span "Sun" at bounding box center [472, 356] width 21 height 18
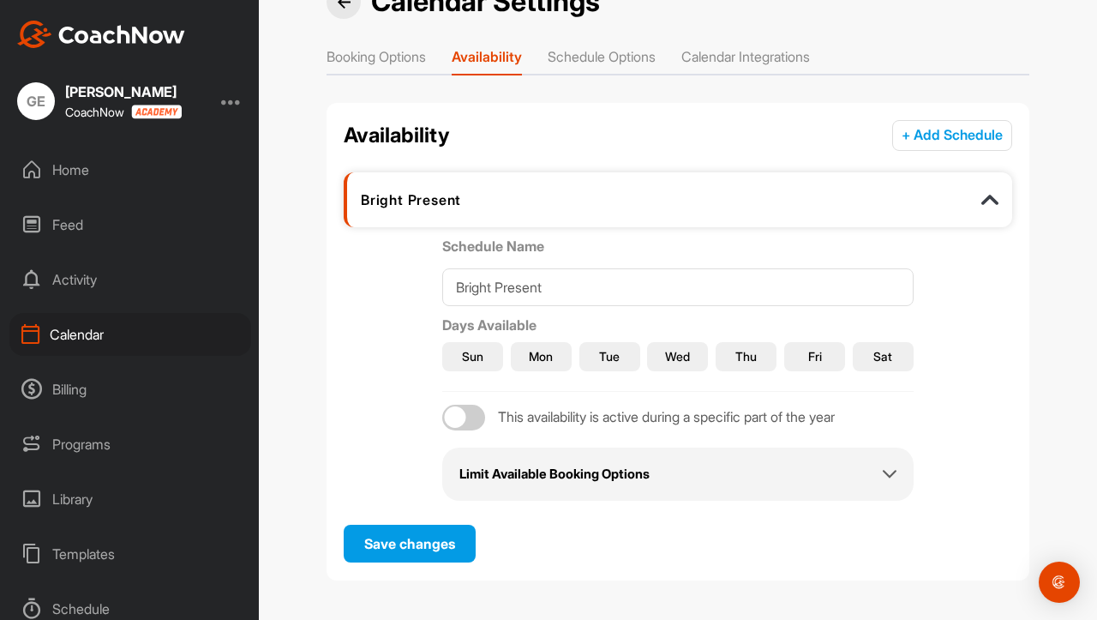
click at [621, 362] on button "Tue" at bounding box center [609, 356] width 61 height 29
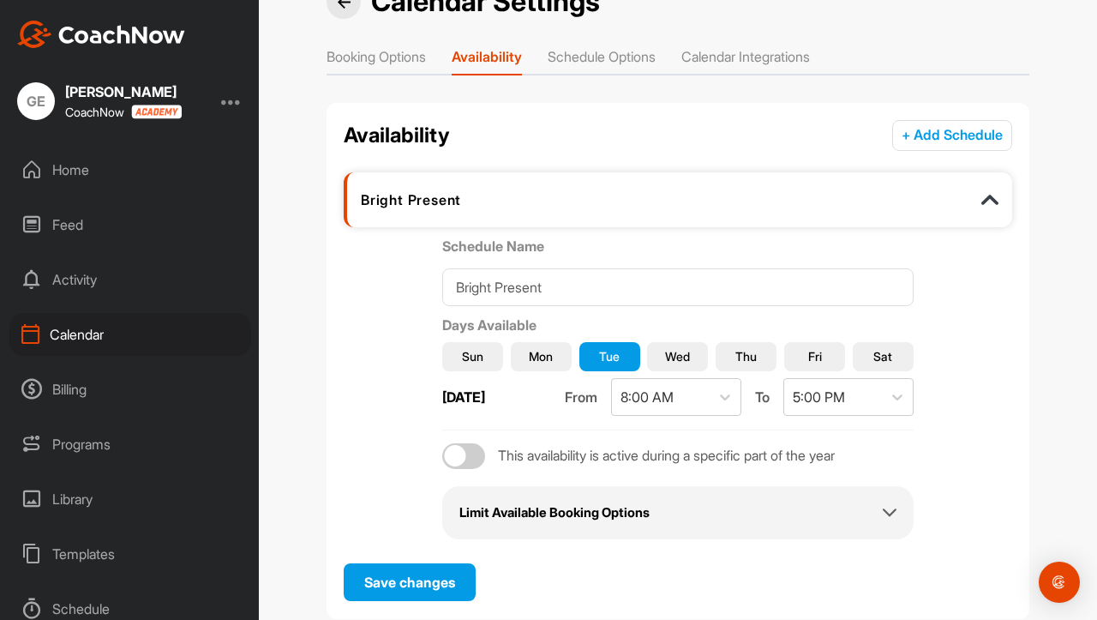
click at [678, 354] on span "Wed" at bounding box center [677, 356] width 25 height 18
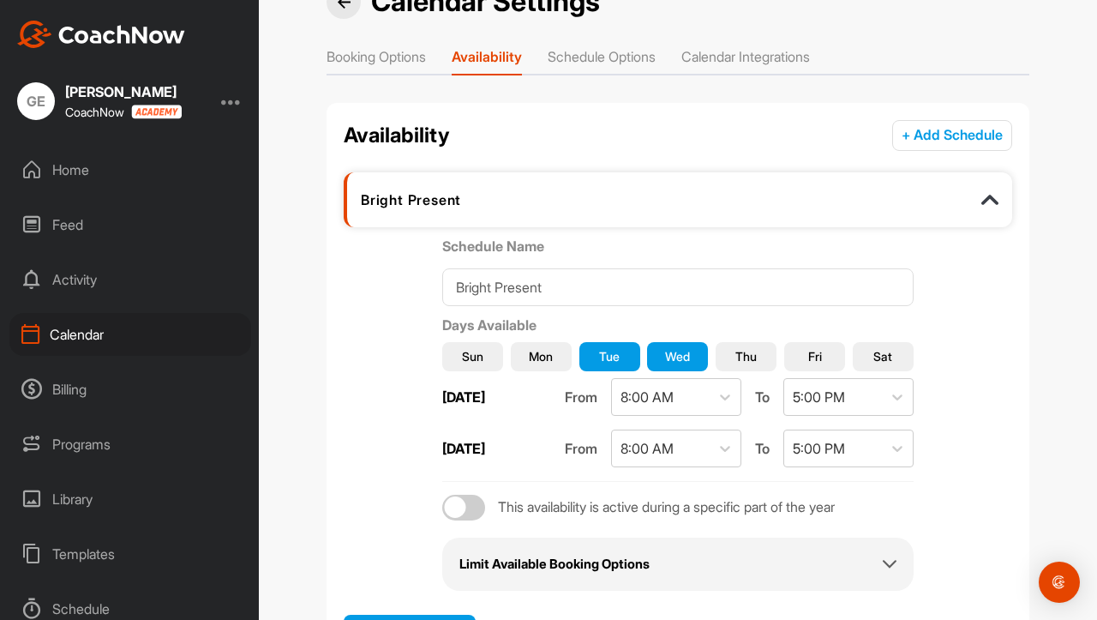
click at [735, 354] on span "Thu" at bounding box center [745, 356] width 21 height 18
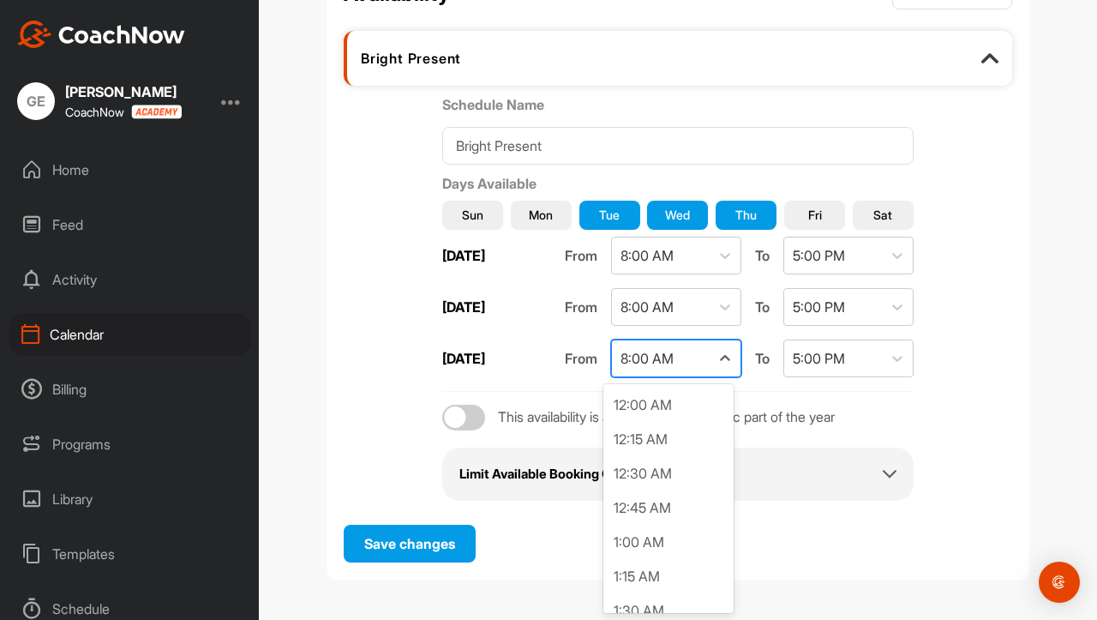
scroll to position [889, 0]
click at [669, 349] on div "8:00 AM" at bounding box center [661, 358] width 98 height 36
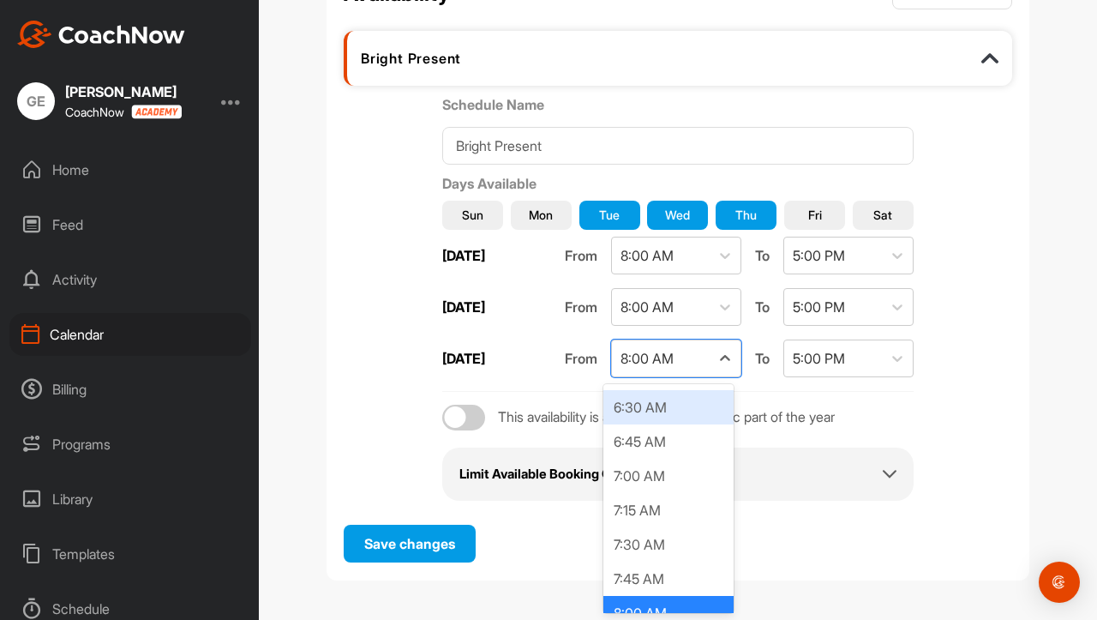
click at [658, 423] on div "6:30 AM" at bounding box center [668, 407] width 130 height 34
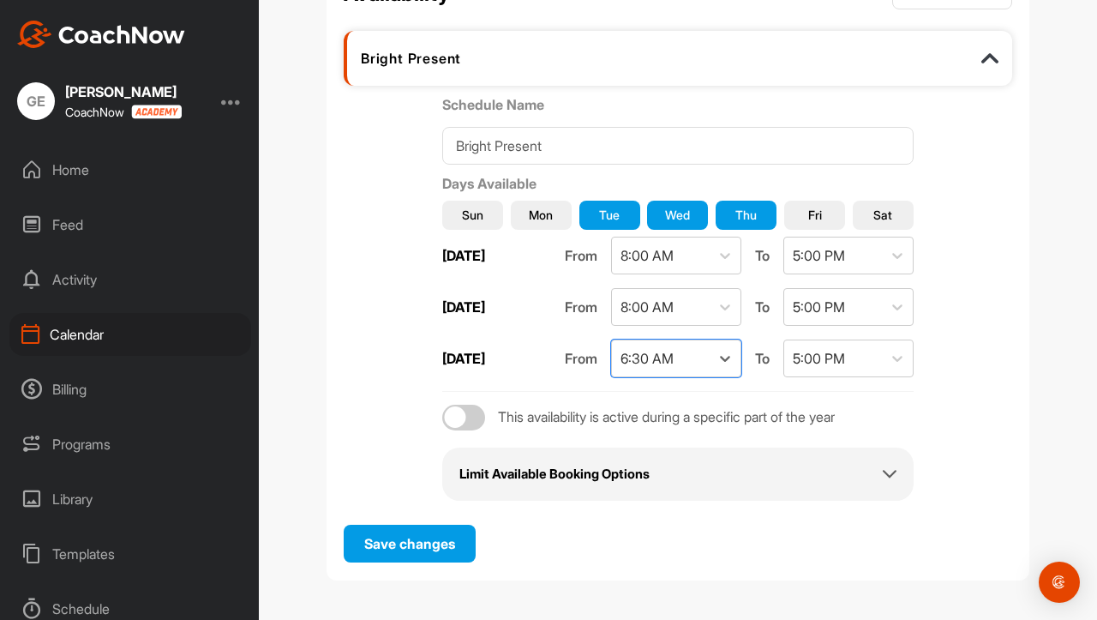
click at [819, 382] on div "Sun Mon Tue Wed Thu Fri Sat Tuesday From 8:00 AM To 5:00 PM Wednesday From 8:00…" at bounding box center [677, 293] width 471 height 198
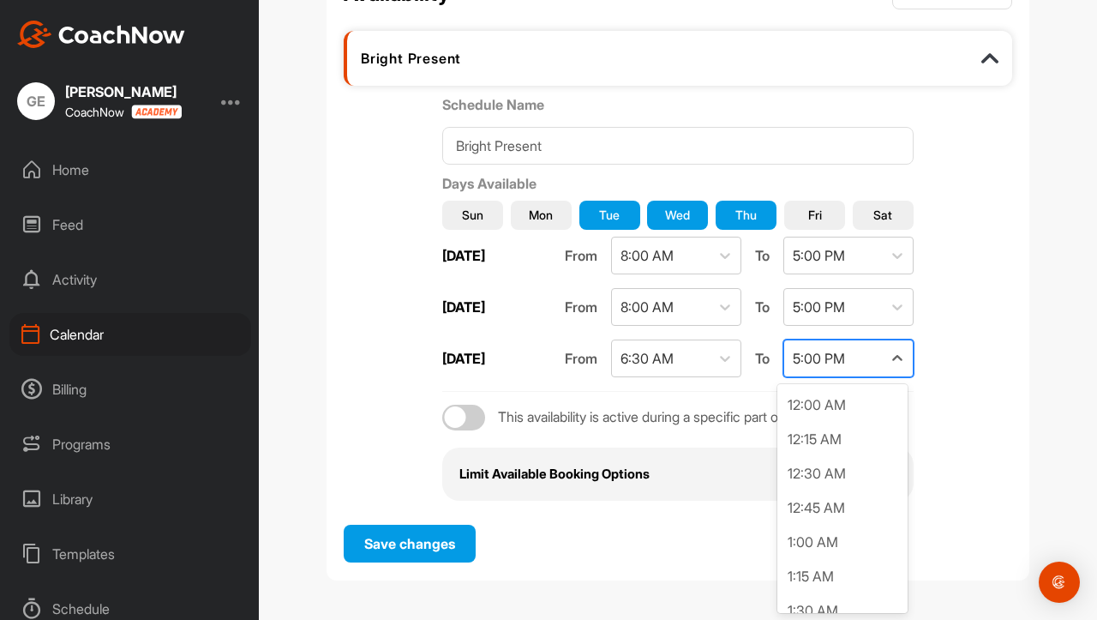
scroll to position [2123, 0]
click at [821, 363] on div "5:00 PM" at bounding box center [819, 358] width 52 height 21
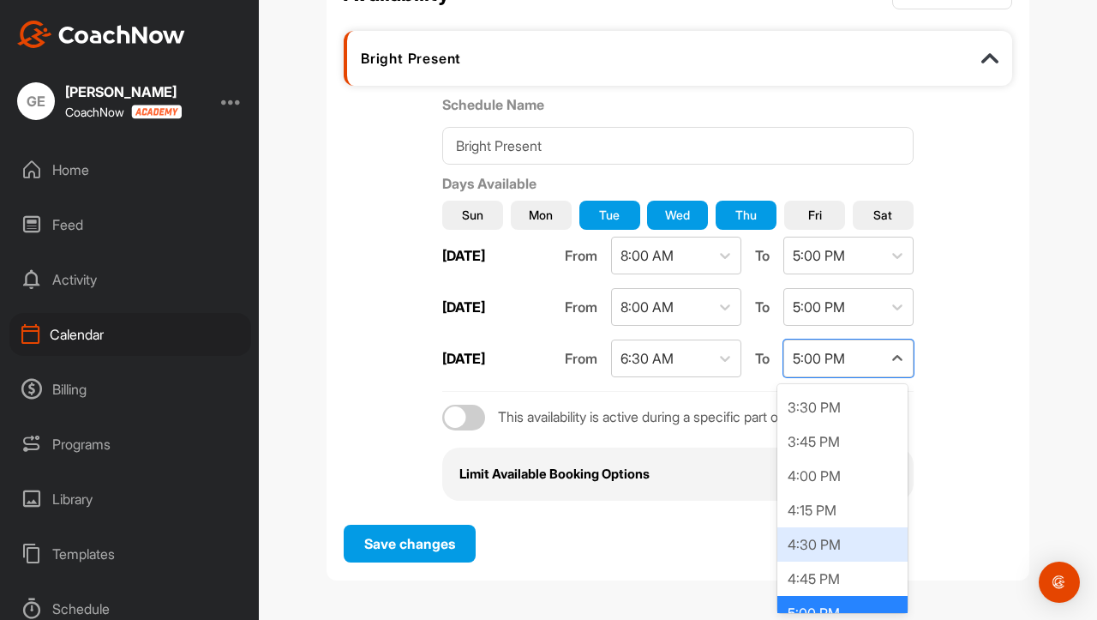
click at [811, 541] on div "4:30 PM" at bounding box center [842, 544] width 130 height 34
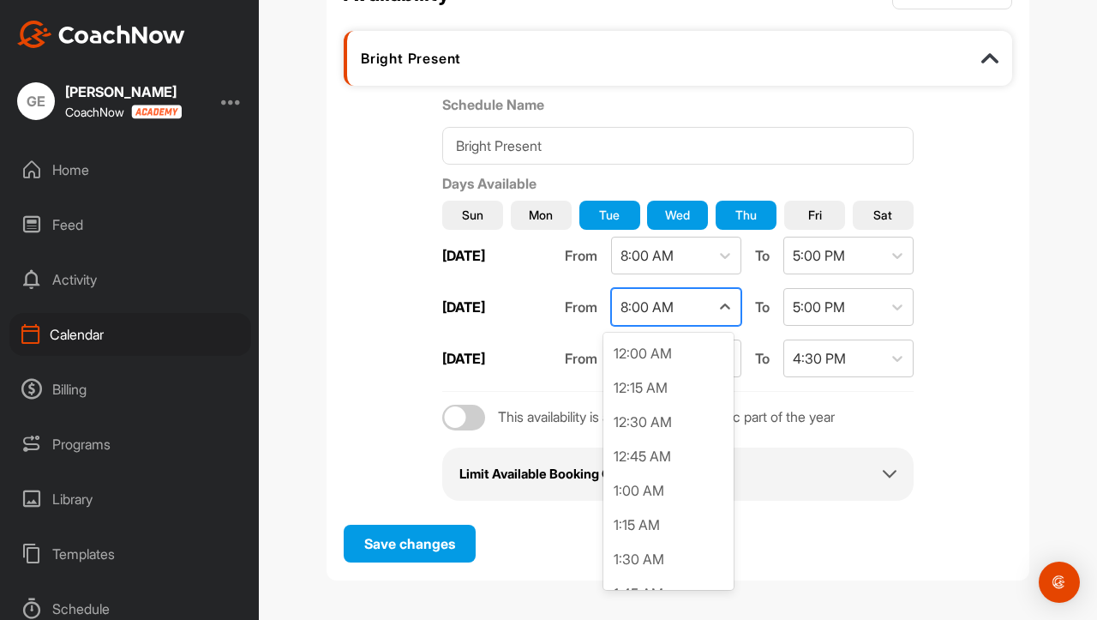
scroll to position [889, 0]
click at [679, 309] on div "8:00 AM" at bounding box center [661, 307] width 98 height 36
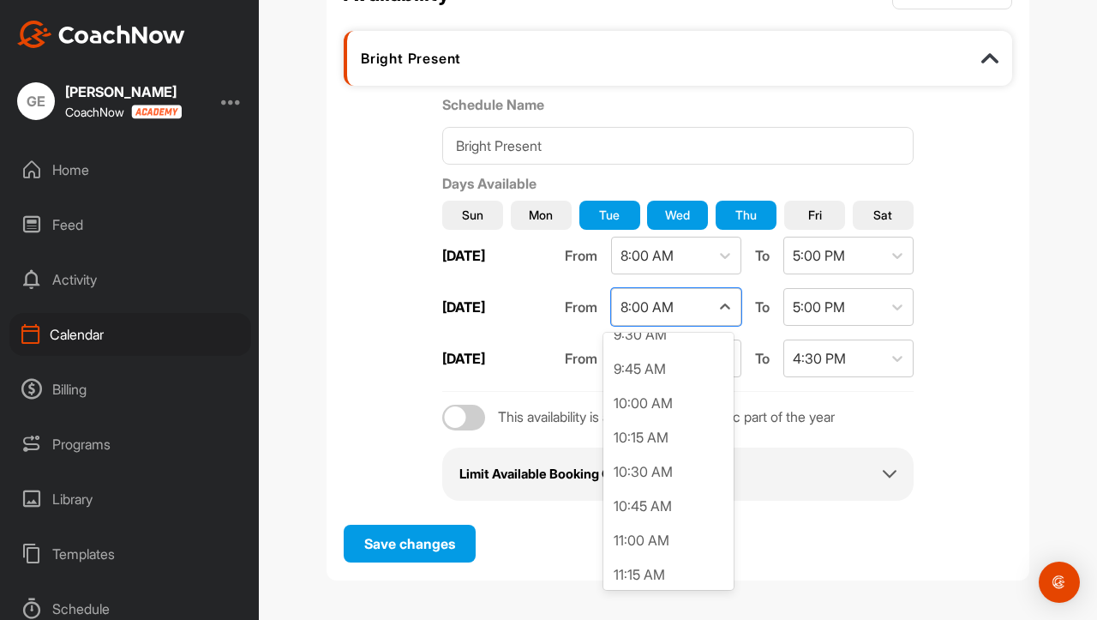
scroll to position [1345, 0]
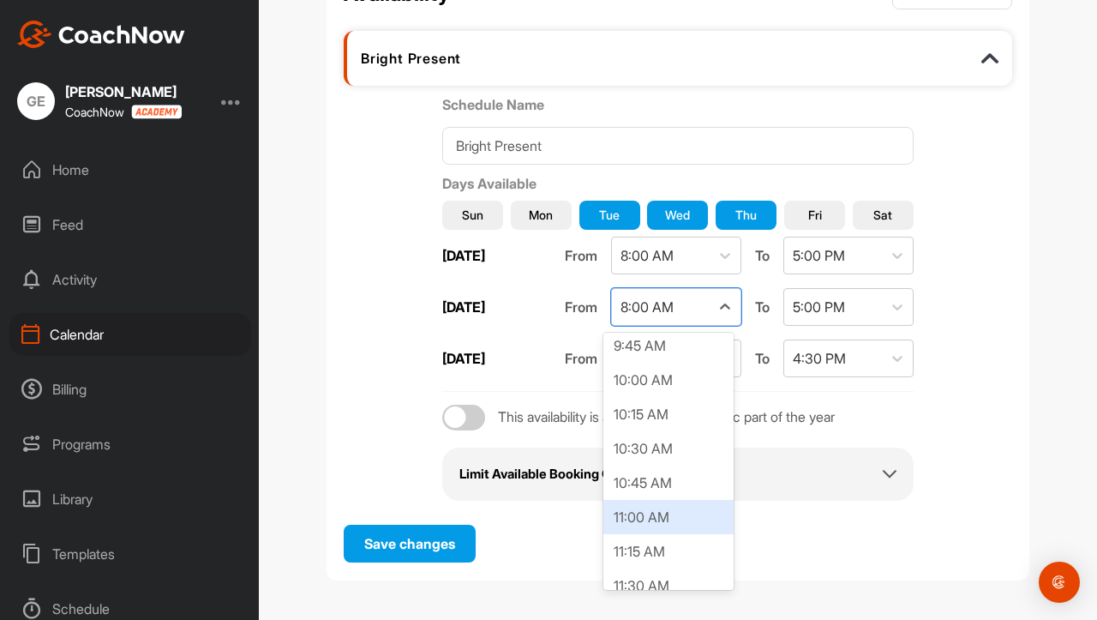
click at [651, 500] on div "11:00 AM" at bounding box center [668, 517] width 130 height 34
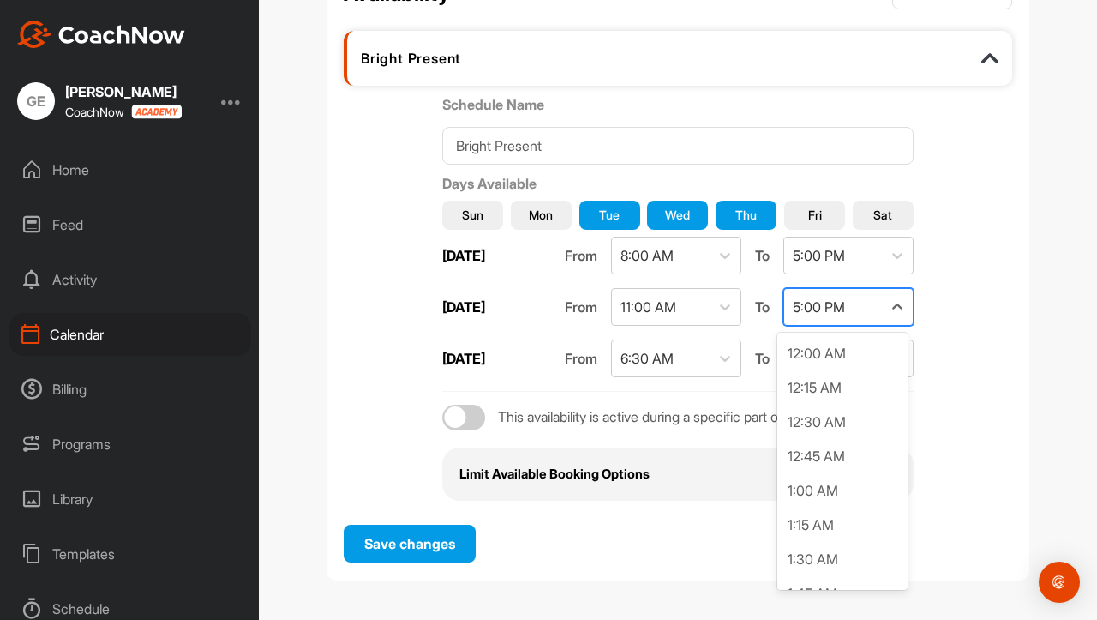
scroll to position [2123, 0]
click at [833, 291] on div "5:00 PM" at bounding box center [833, 307] width 98 height 36
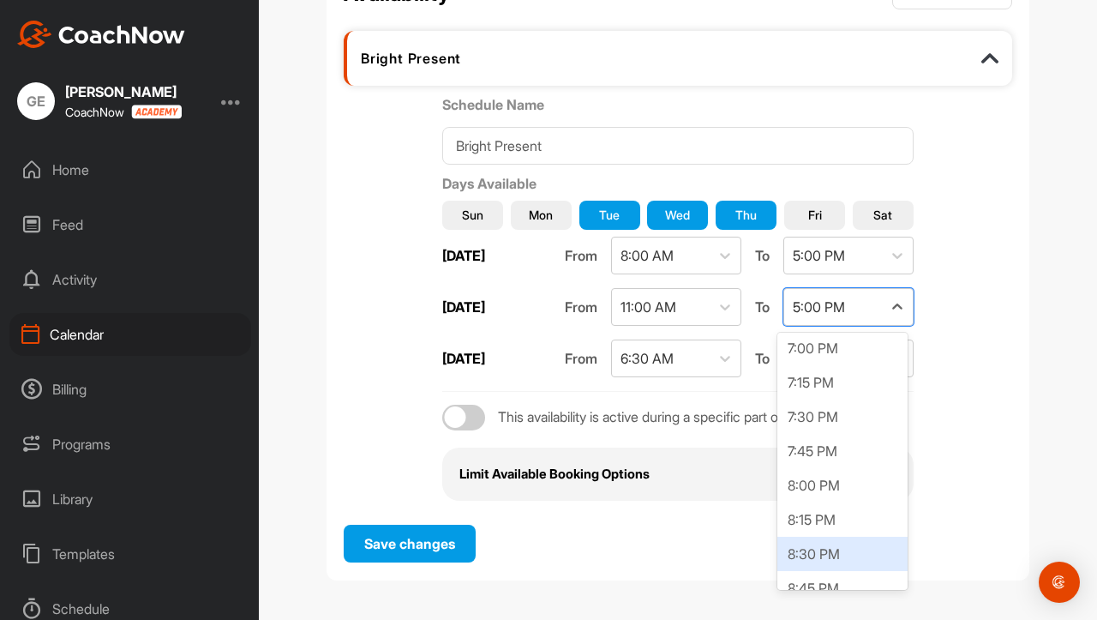
scroll to position [2611, 0]
click at [823, 543] on div "8:30 PM" at bounding box center [842, 553] width 130 height 34
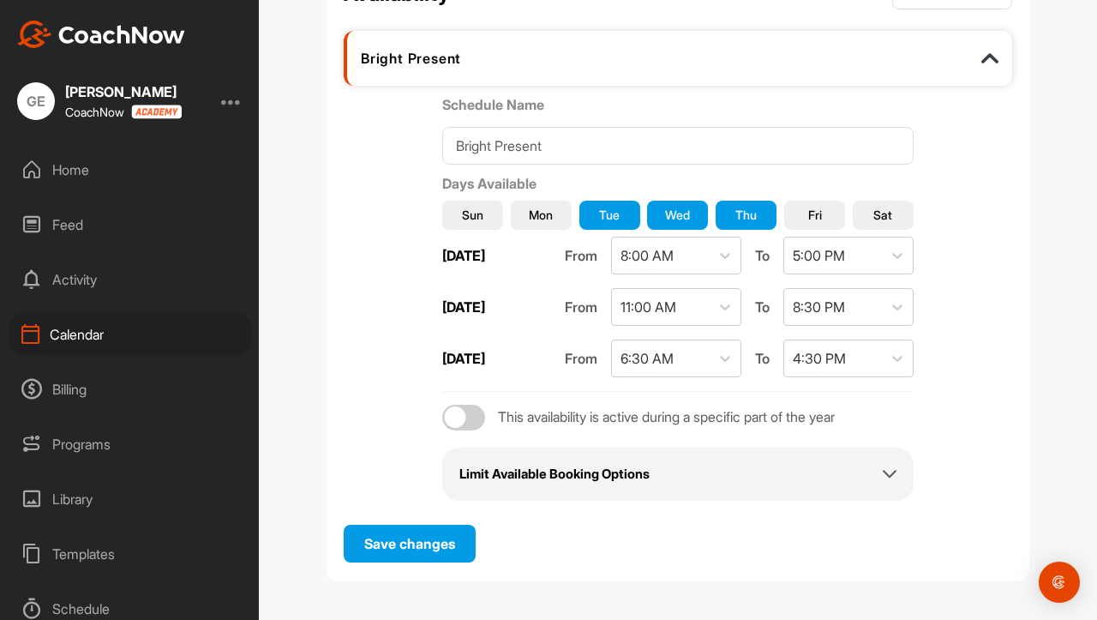
click at [648, 419] on span "This availability is active during a specific part of the year" at bounding box center [666, 417] width 337 height 18
click at [480, 410] on div "This availability is active during a specific part of the year" at bounding box center [677, 418] width 471 height 26
click at [469, 417] on div at bounding box center [463, 418] width 43 height 26
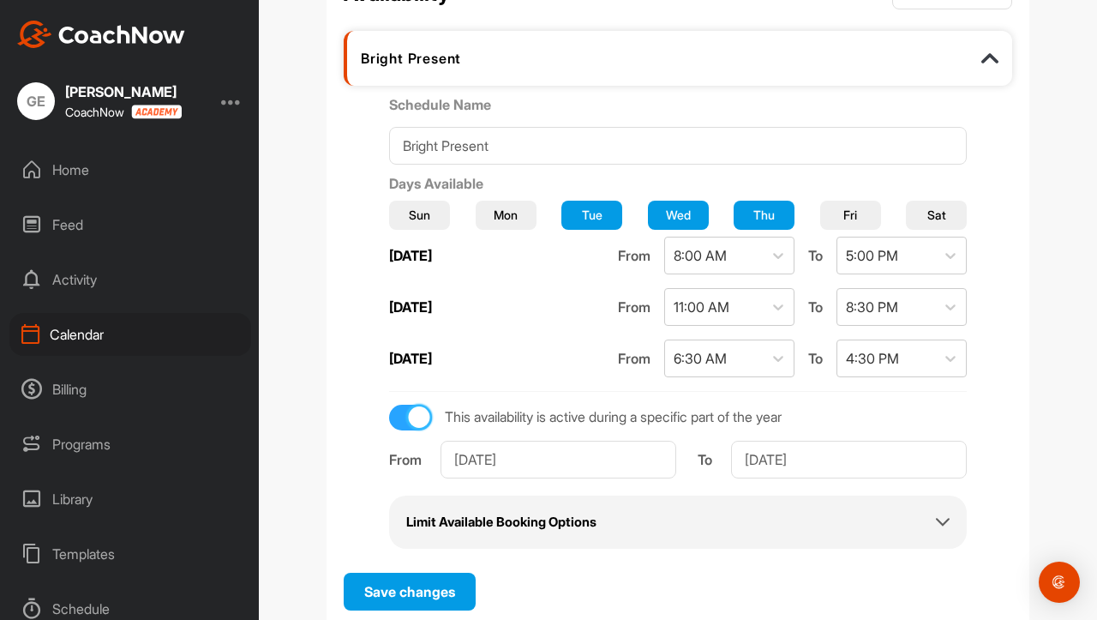
click at [422, 415] on div at bounding box center [419, 416] width 21 height 21
checkbox input "false"
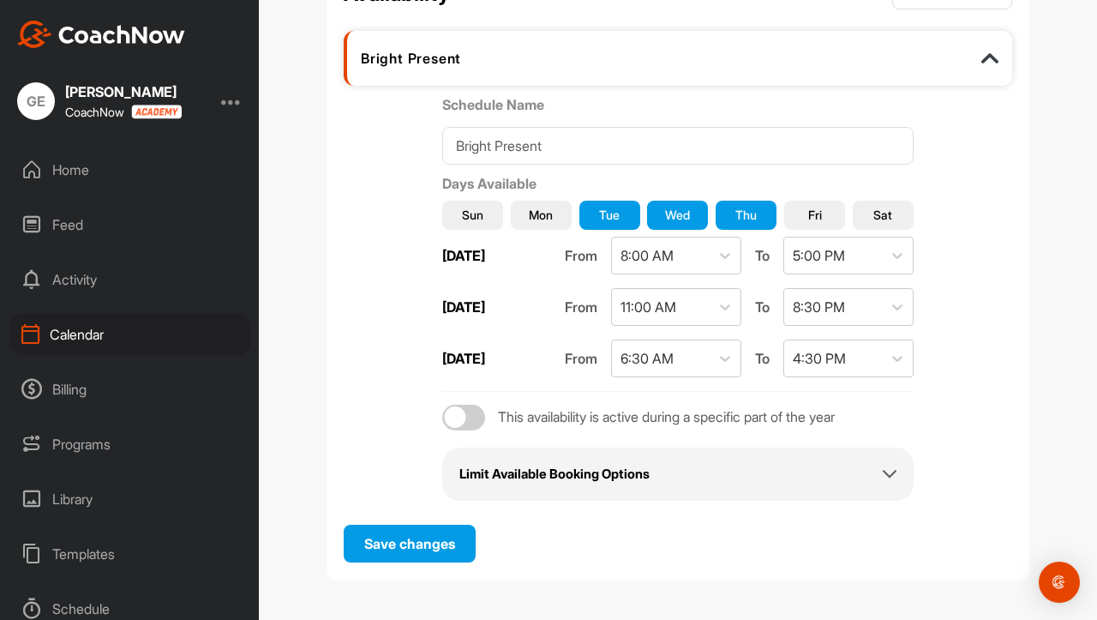
scroll to position [189, 0]
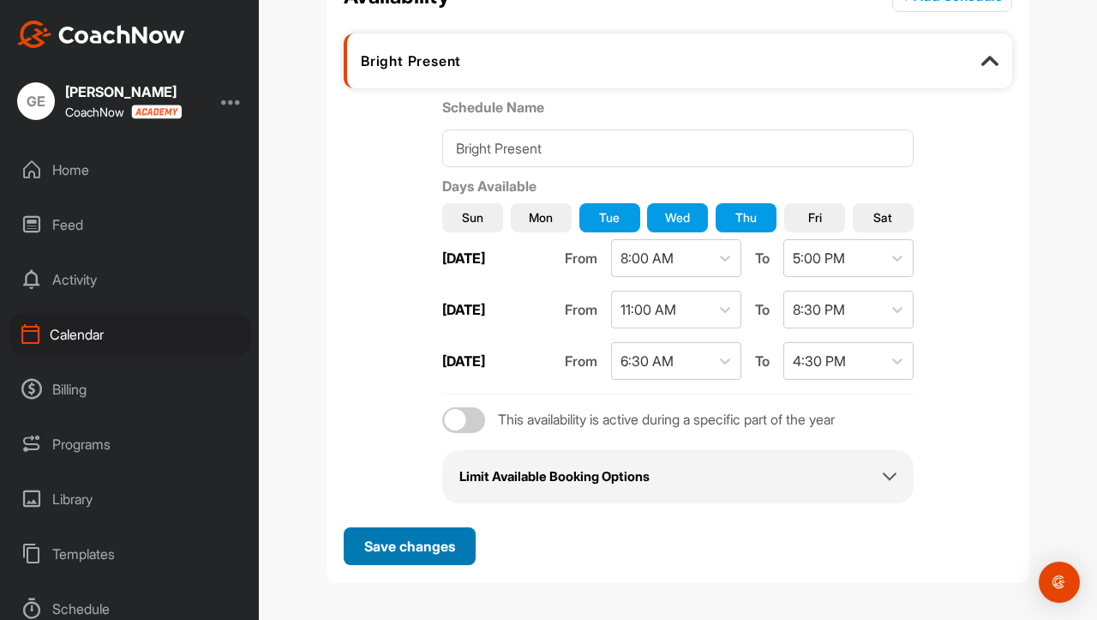
click at [423, 549] on span "Save changes" at bounding box center [409, 545] width 91 height 17
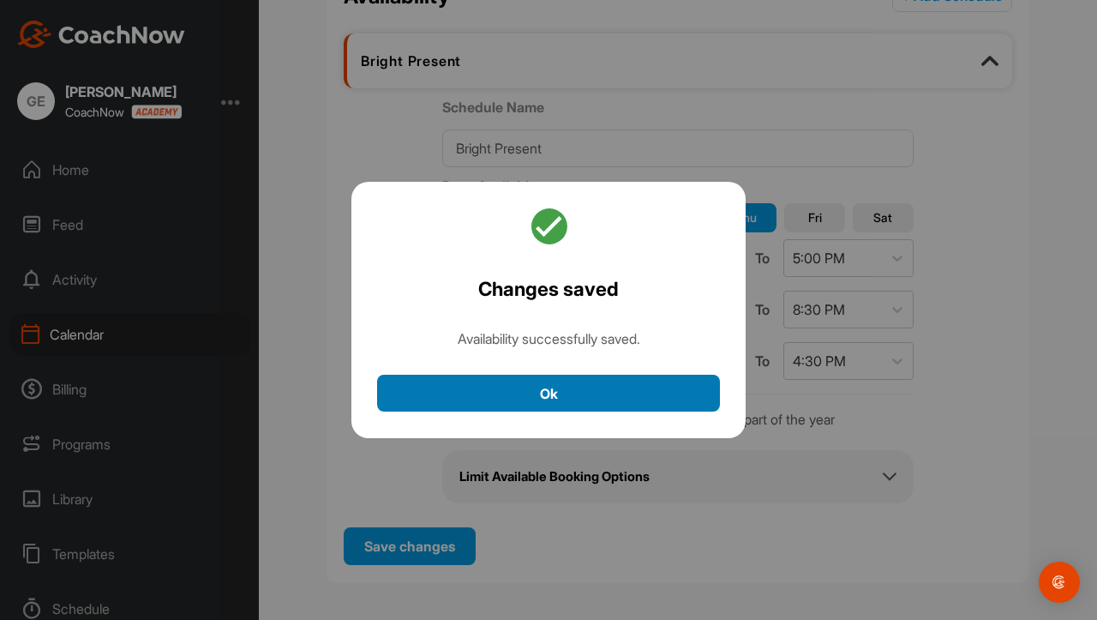
click at [523, 393] on button "Ok" at bounding box center [548, 393] width 343 height 37
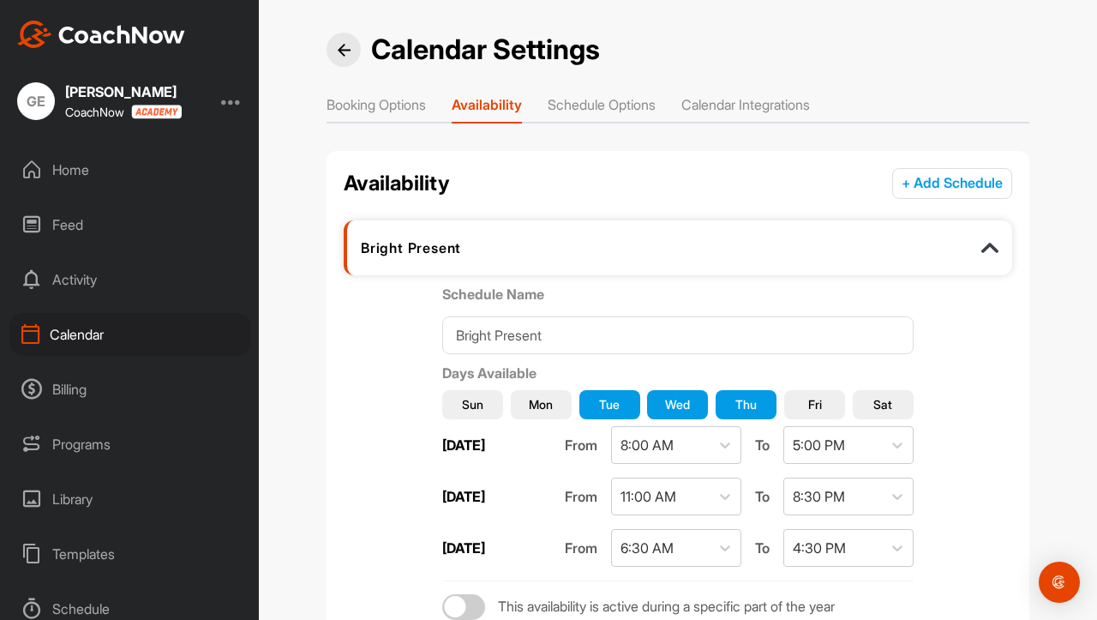
scroll to position [0, 0]
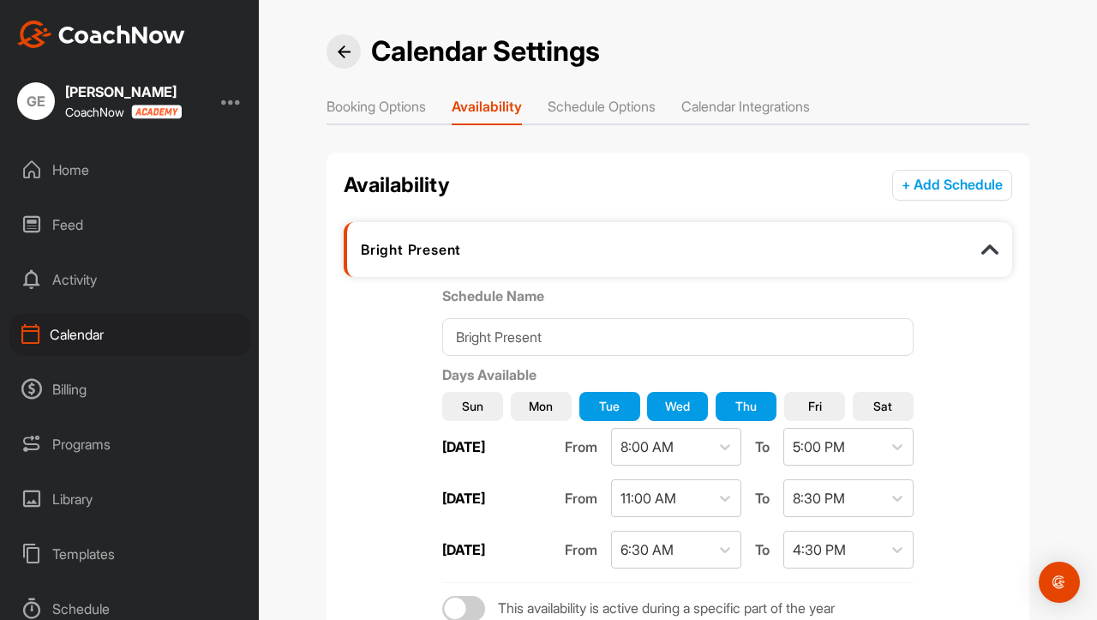
click at [586, 105] on li "Schedule Options" at bounding box center [602, 109] width 108 height 27
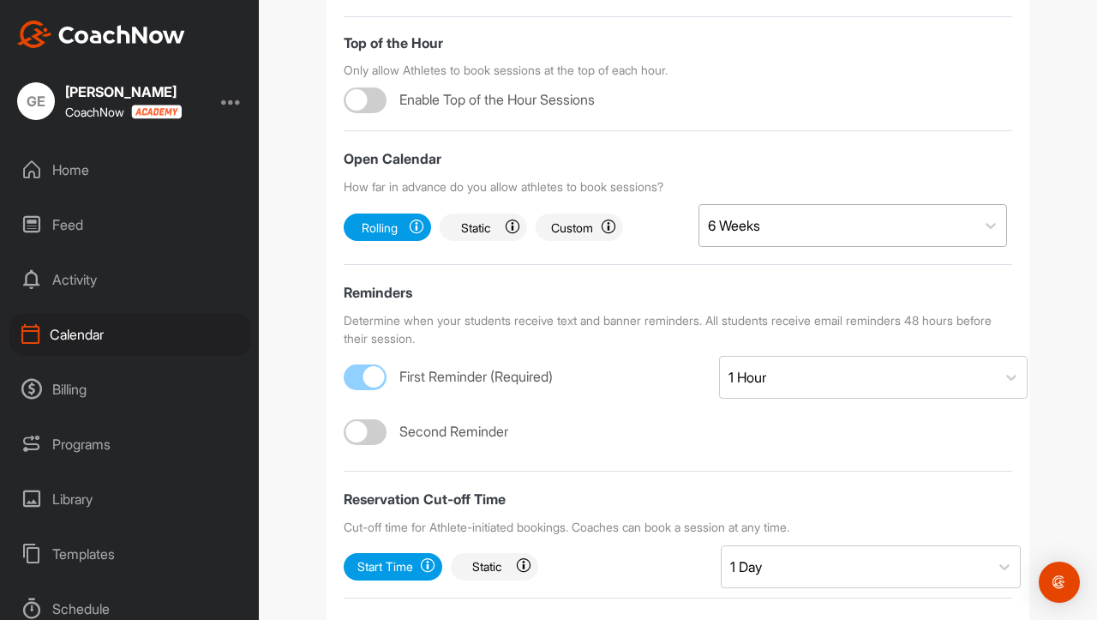
scroll to position [2, 0]
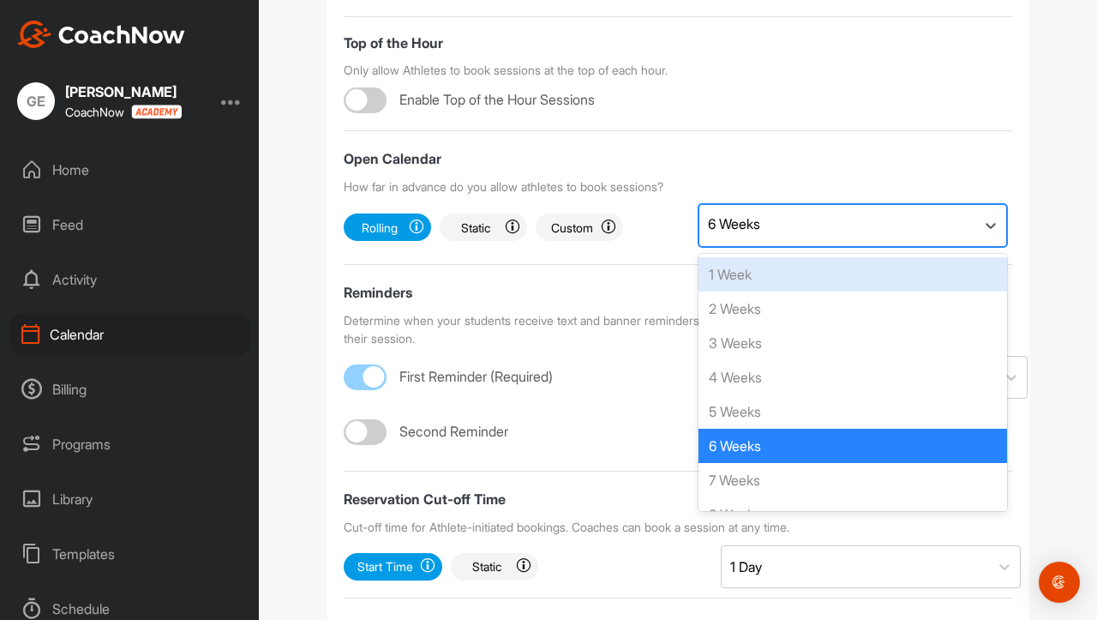
click at [743, 219] on div "6 Weeks" at bounding box center [734, 223] width 52 height 21
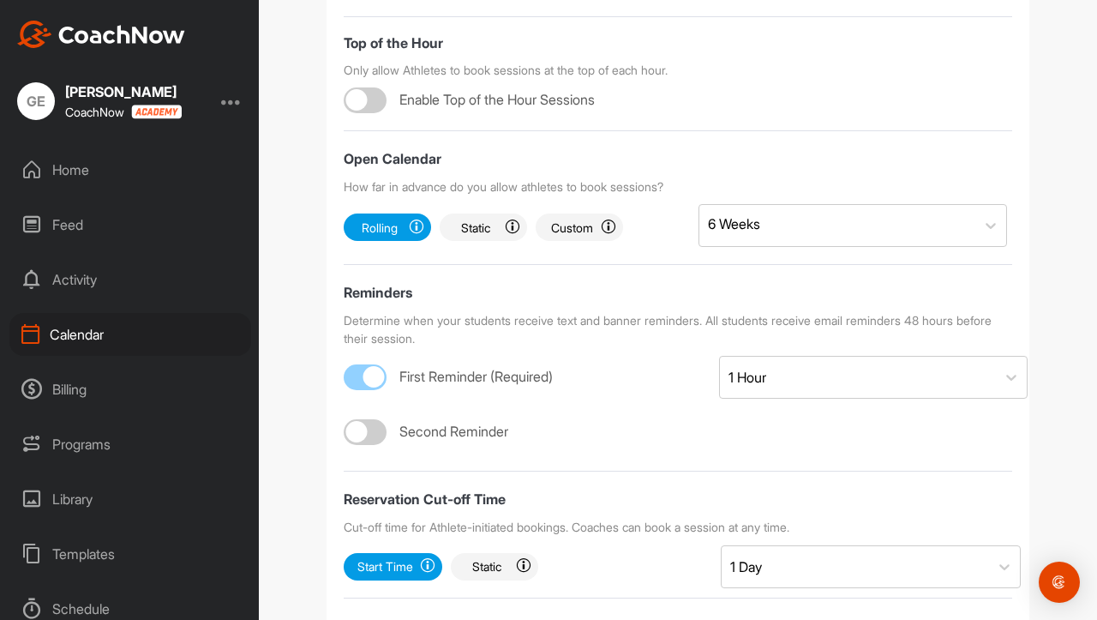
click at [647, 148] on div "Open Calendar" at bounding box center [678, 158] width 669 height 21
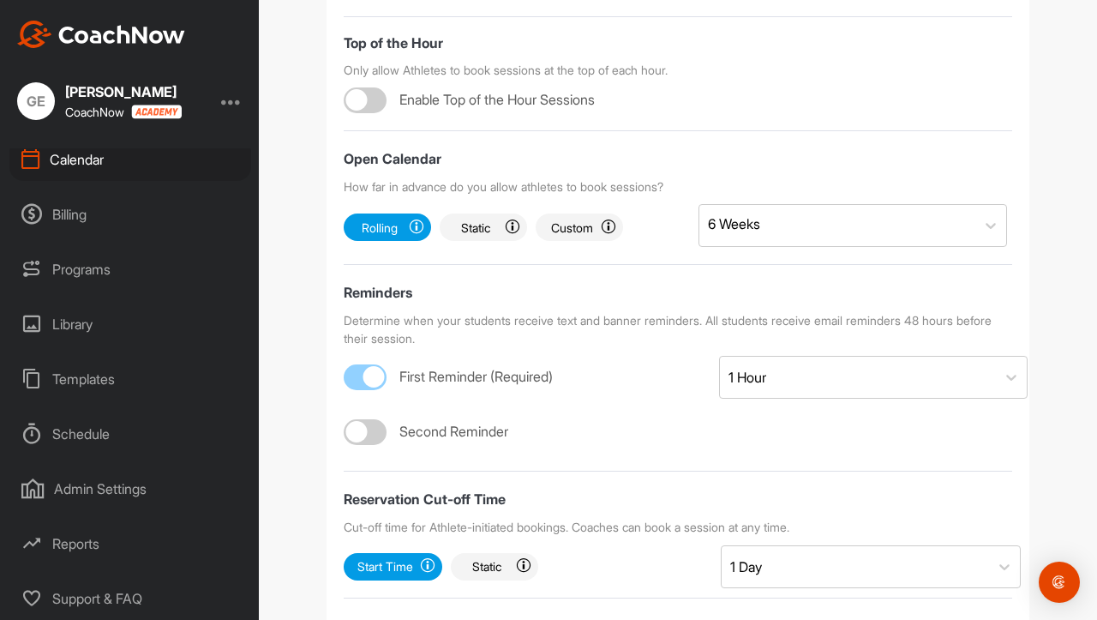
scroll to position [0, 0]
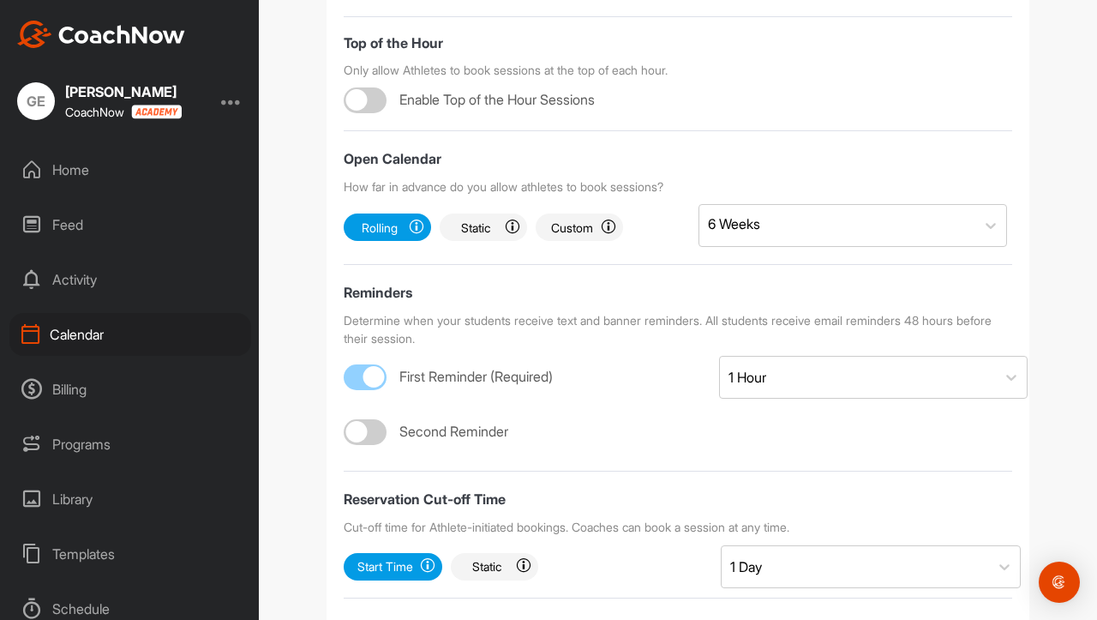
click at [113, 348] on div "Calendar" at bounding box center [130, 334] width 242 height 43
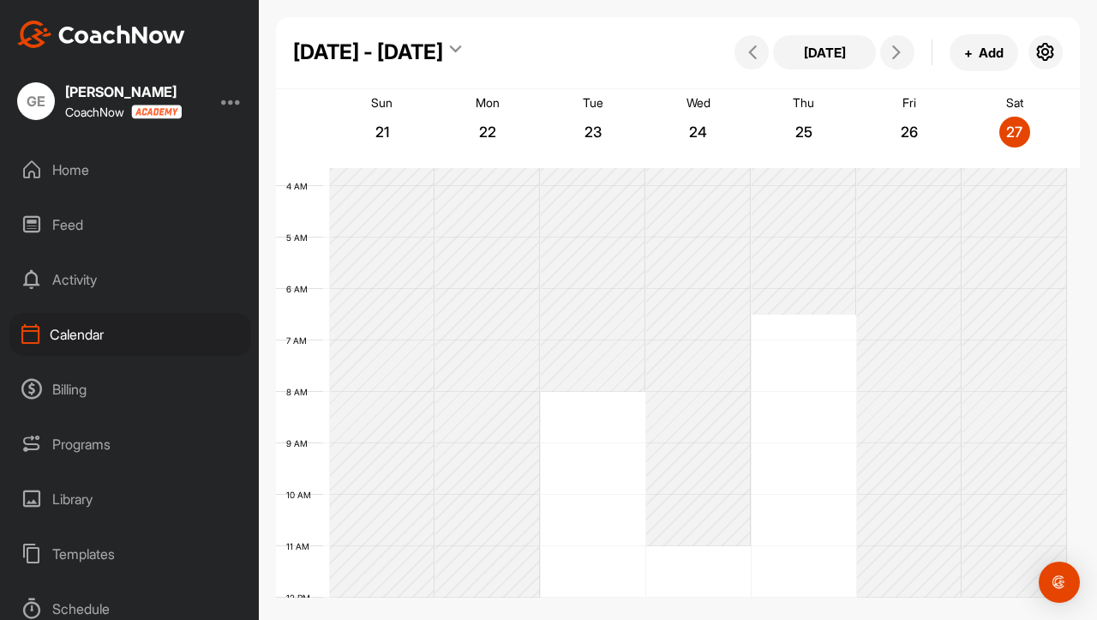
scroll to position [187, 0]
click at [798, 347] on div "12 AM 1 AM 2 AM 3 AM 4 AM 5 AM 6 AM 7 AM 8 AM 9 AM 10 AM 11 AM 12 PM 1 PM 2 PM …" at bounding box center [671, 598] width 791 height 1234
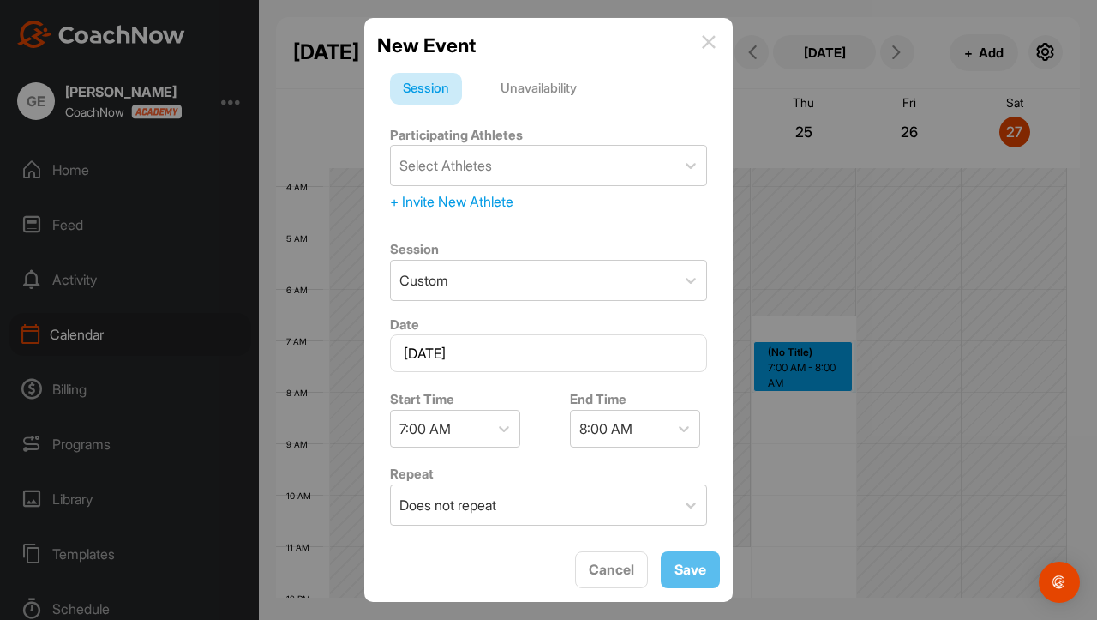
click at [708, 48] on img at bounding box center [709, 42] width 14 height 14
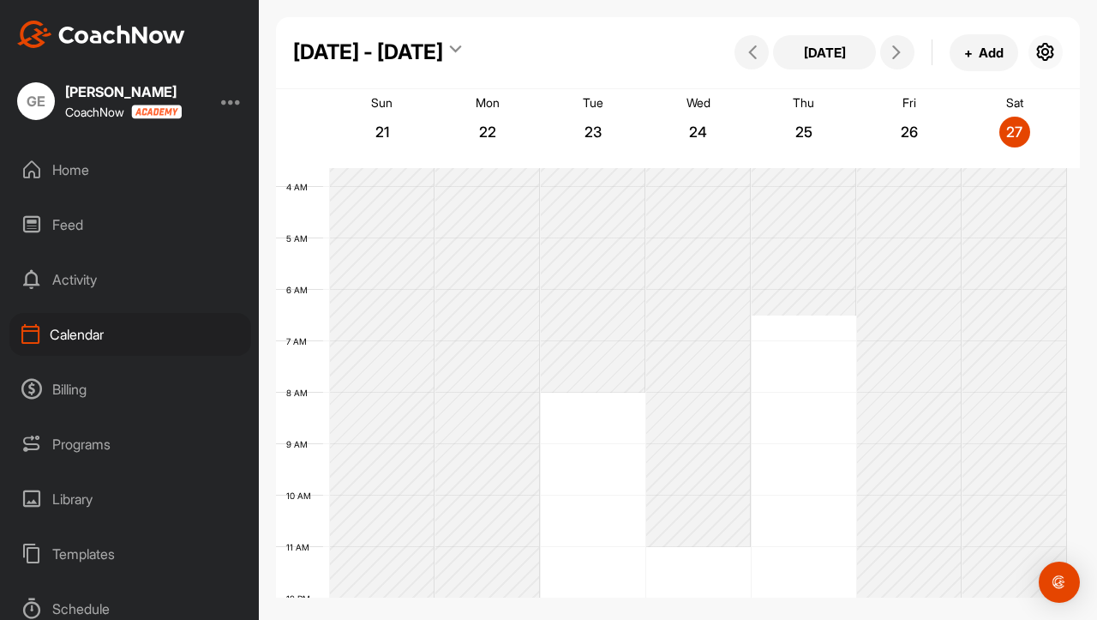
click at [1050, 45] on icon "button" at bounding box center [1045, 52] width 21 height 21
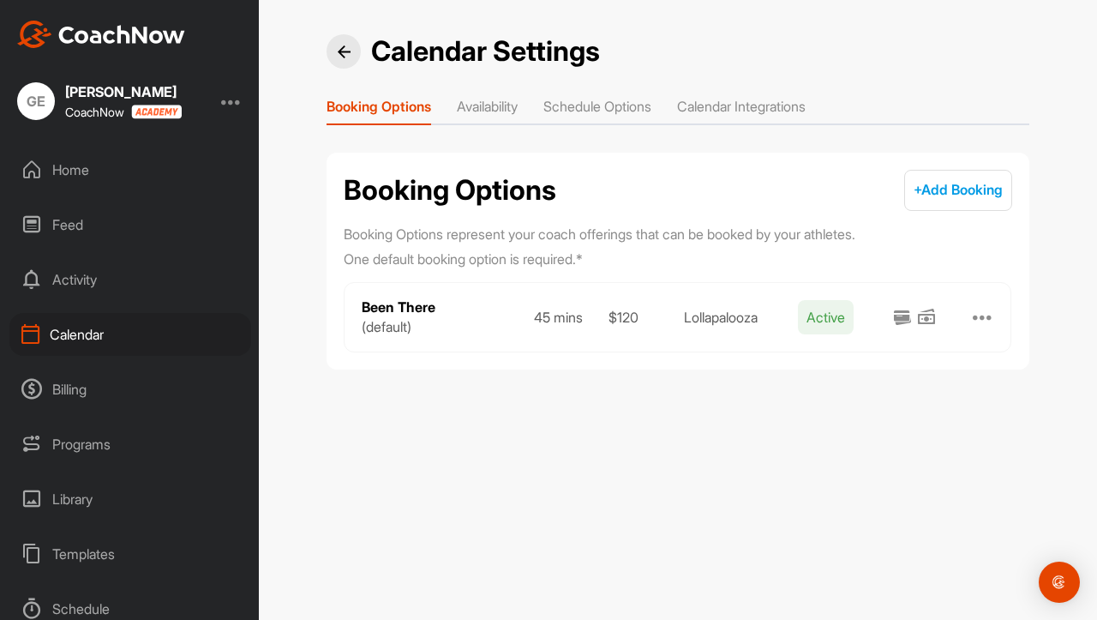
click at [504, 97] on li "Availability" at bounding box center [487, 109] width 61 height 27
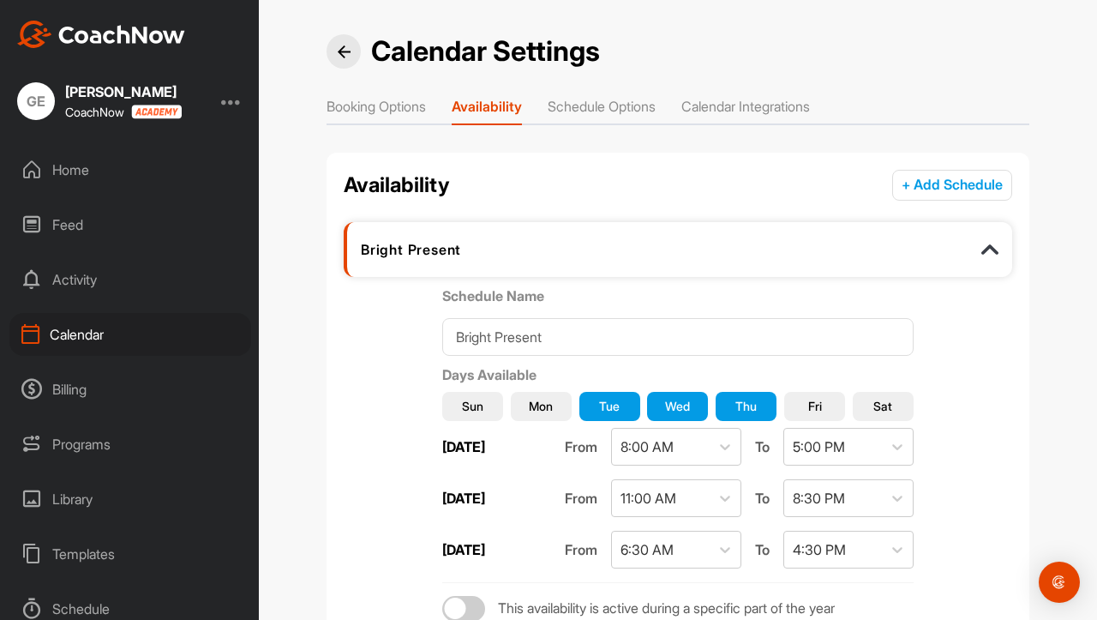
click at [601, 111] on li "Schedule Options" at bounding box center [602, 109] width 108 height 27
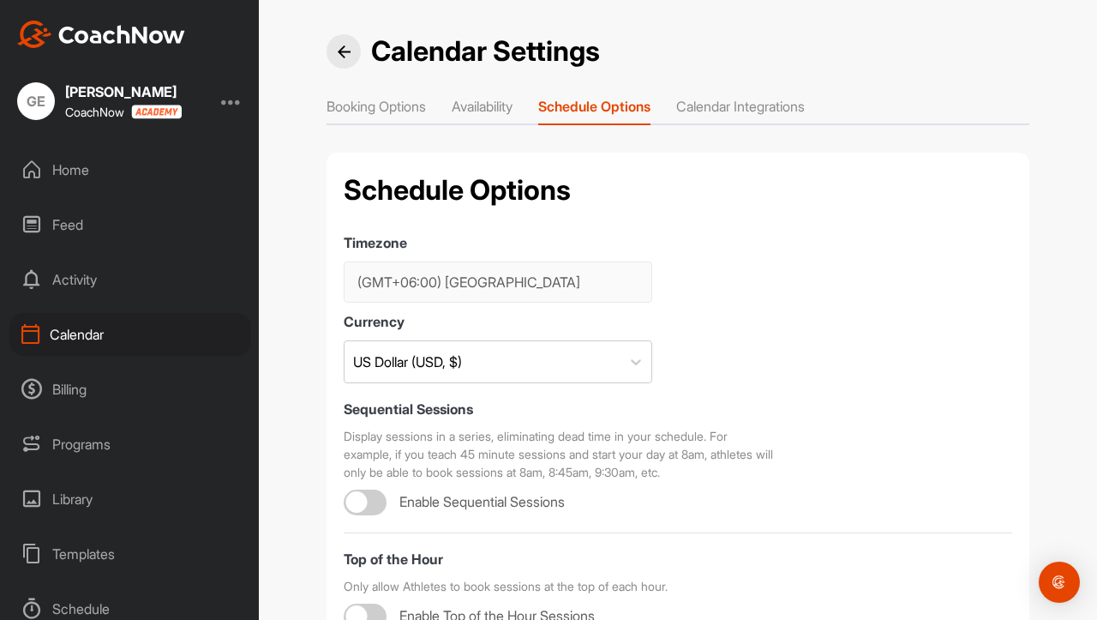
click at [741, 114] on li "Calendar Integrations" at bounding box center [740, 109] width 129 height 27
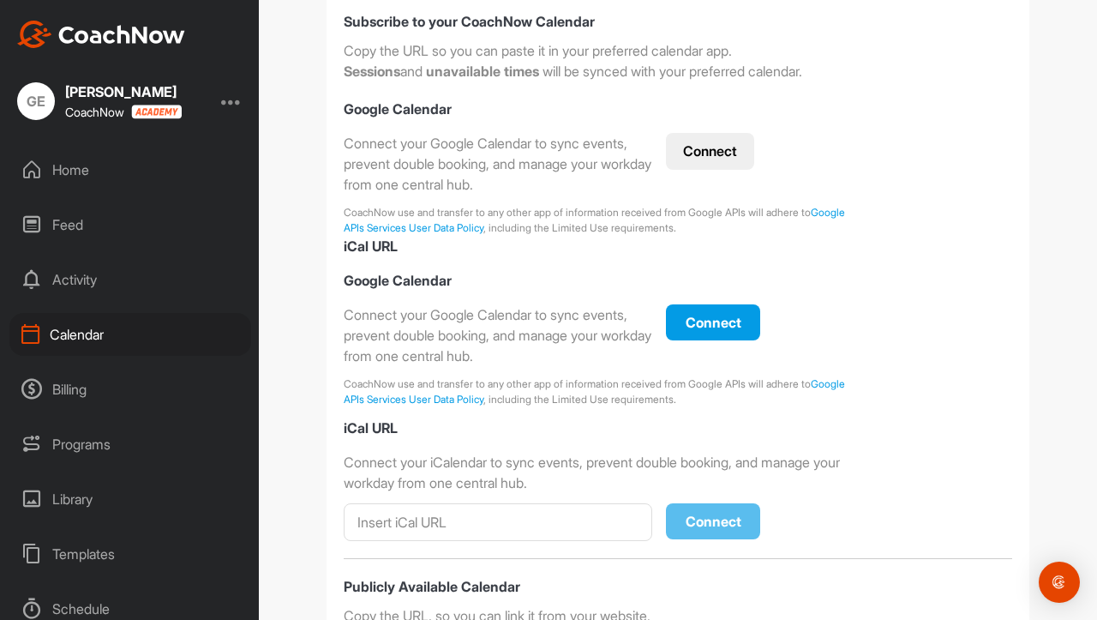
scroll to position [270, 0]
click at [699, 152] on button "Connect" at bounding box center [710, 152] width 88 height 37
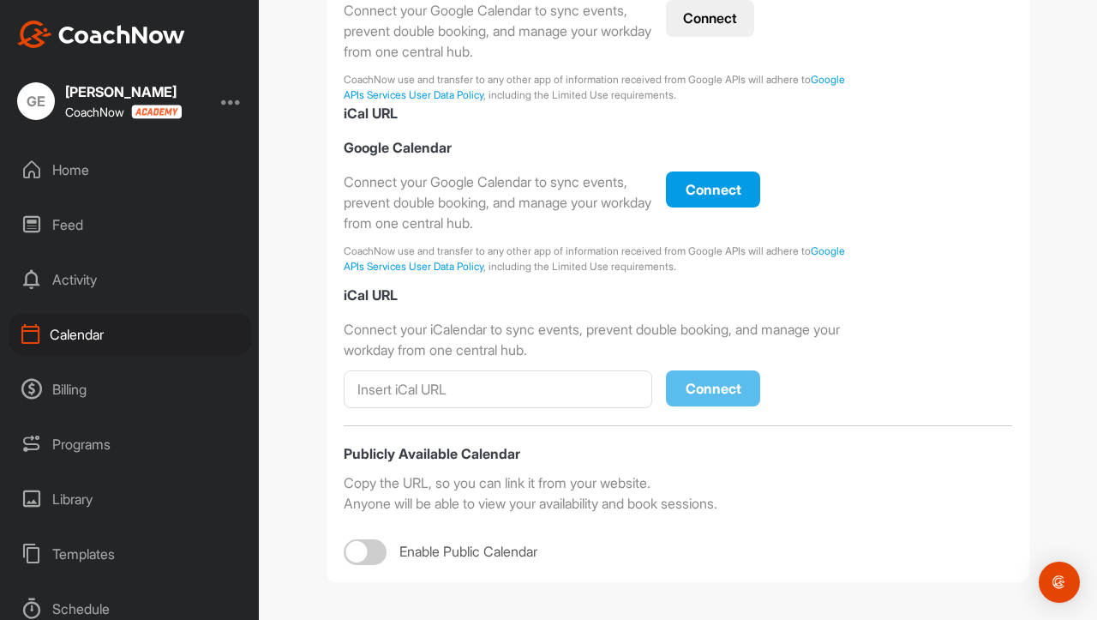
scroll to position [405, 0]
click at [512, 397] on input at bounding box center [498, 388] width 309 height 38
click at [504, 471] on div "Copy the URL, so you can link it from your website." at bounding box center [678, 481] width 669 height 21
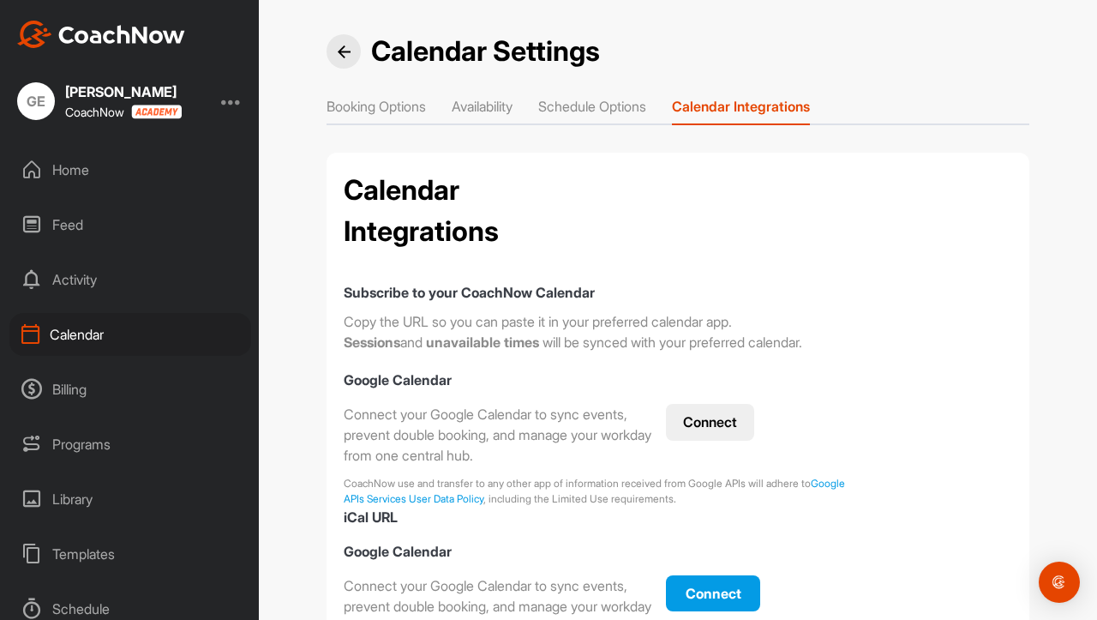
click at [338, 52] on img at bounding box center [344, 51] width 13 height 13
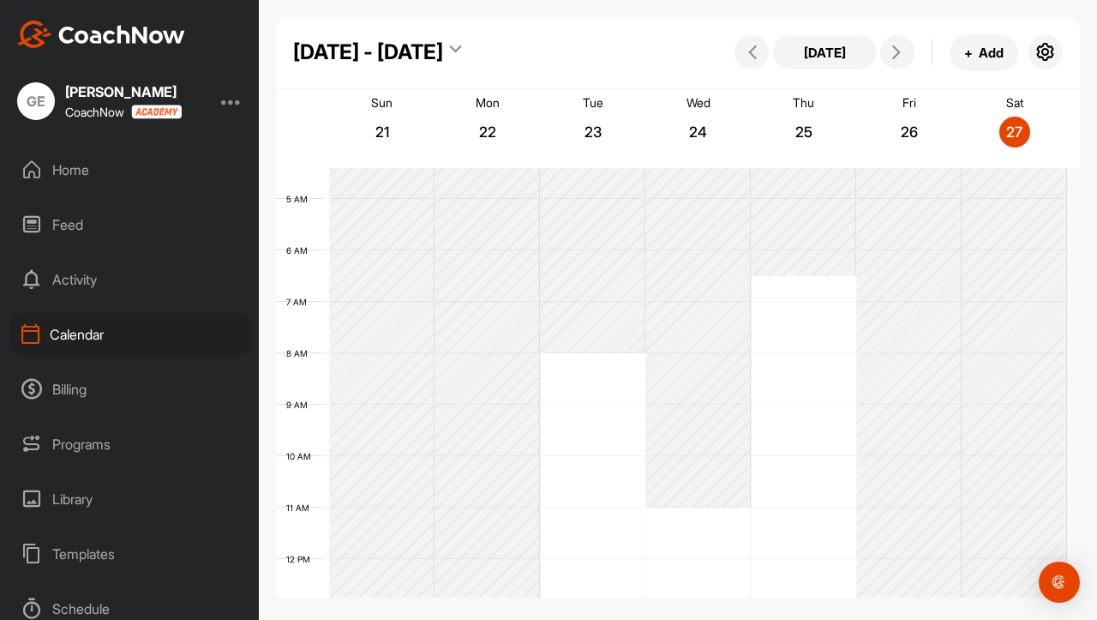
scroll to position [252, 0]
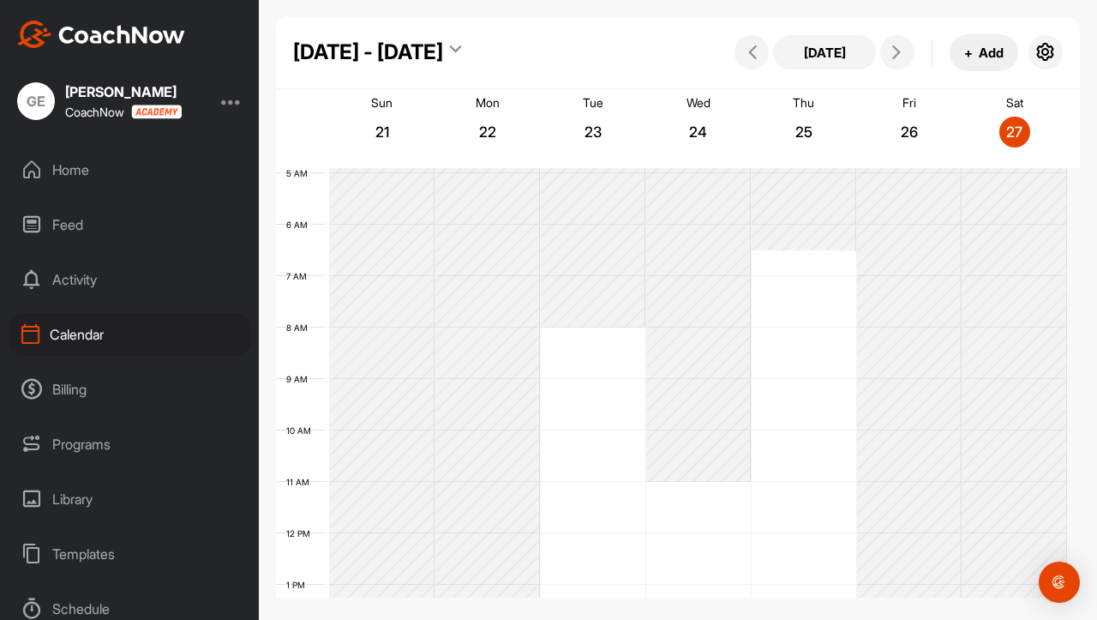
click at [1006, 49] on button "+ Add" at bounding box center [984, 52] width 69 height 37
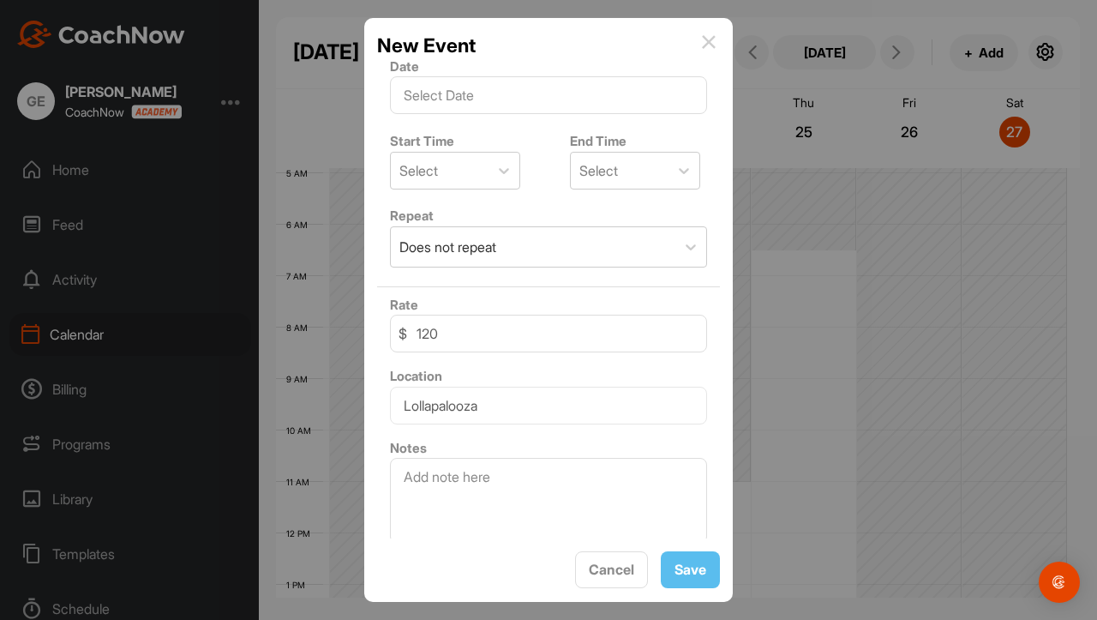
scroll to position [267, 0]
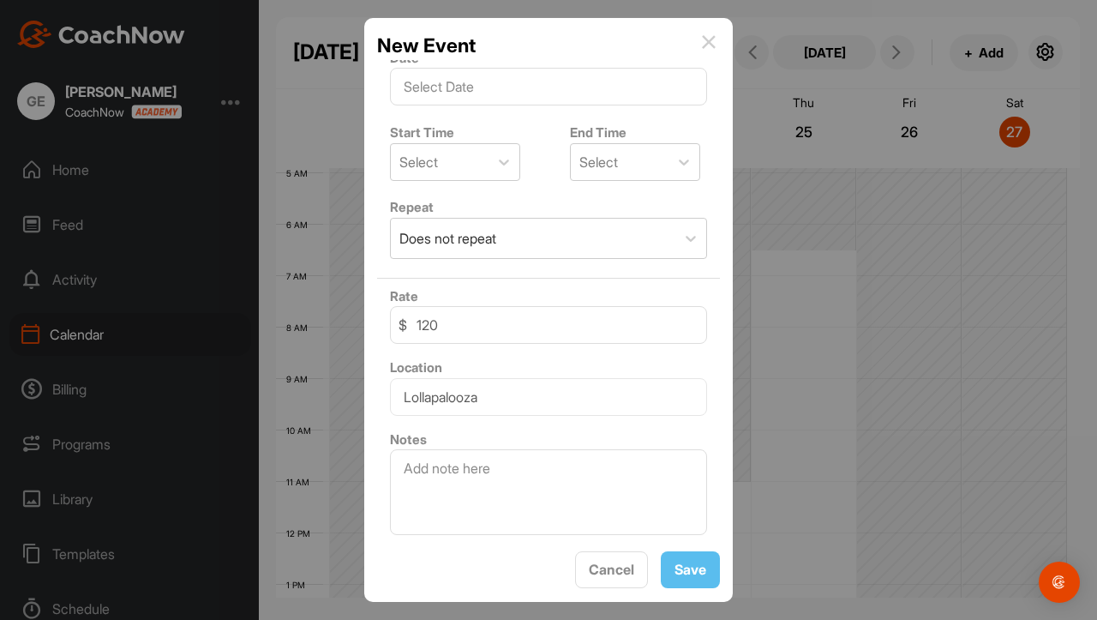
click at [825, 284] on div at bounding box center [548, 310] width 1097 height 620
click at [717, 43] on div "New Event" at bounding box center [548, 45] width 343 height 29
click at [710, 40] on img at bounding box center [709, 42] width 14 height 14
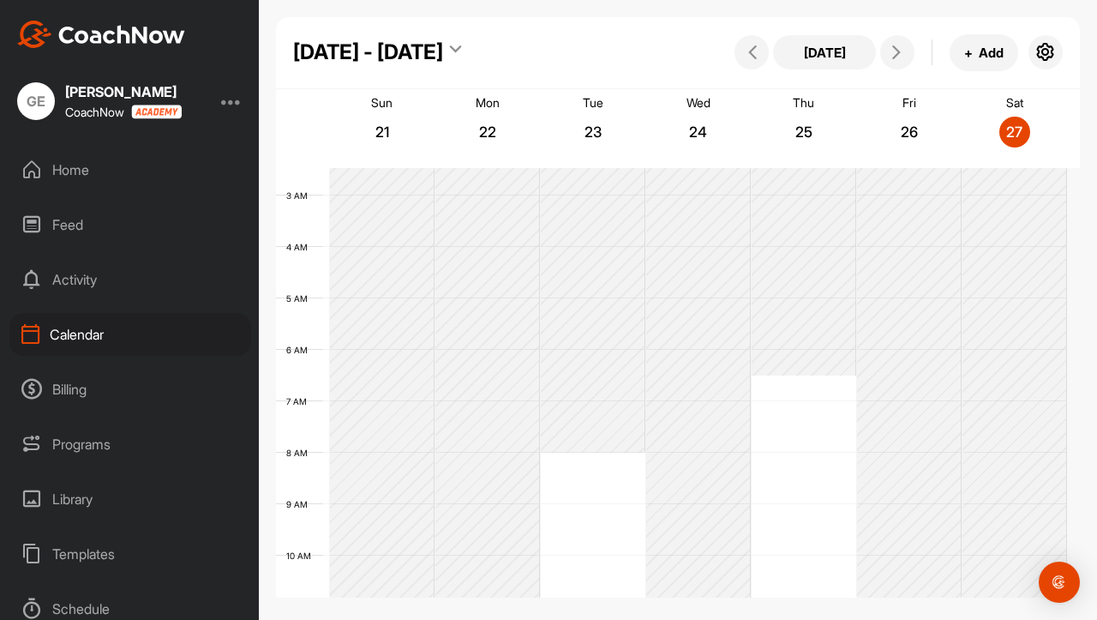
scroll to position [131, 0]
click at [965, 45] on span "+" at bounding box center [968, 53] width 9 height 18
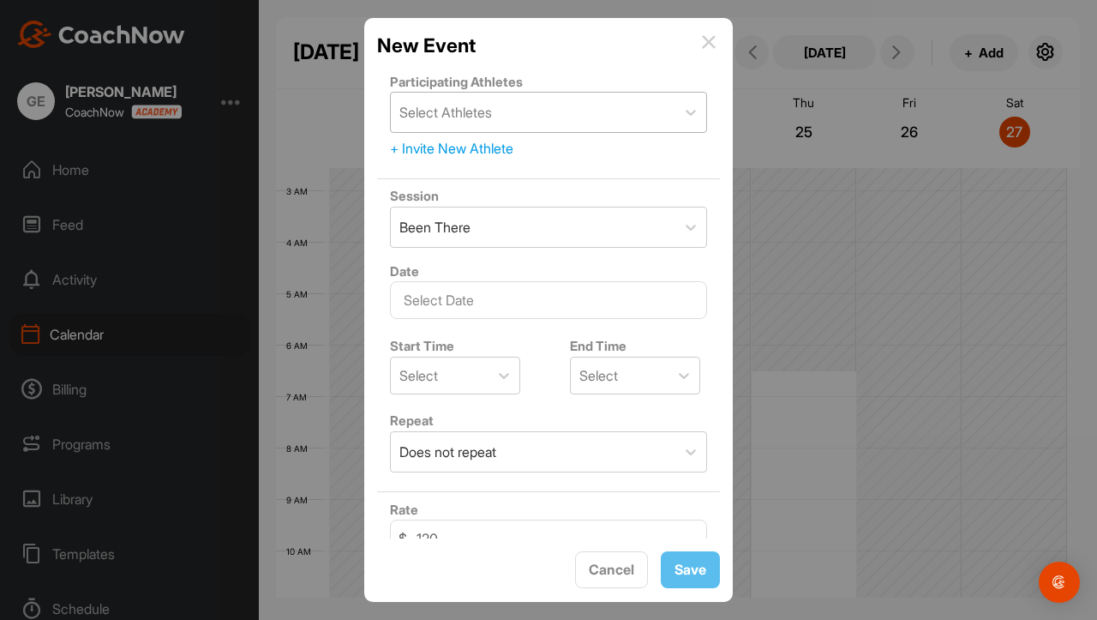
scroll to position [0, 0]
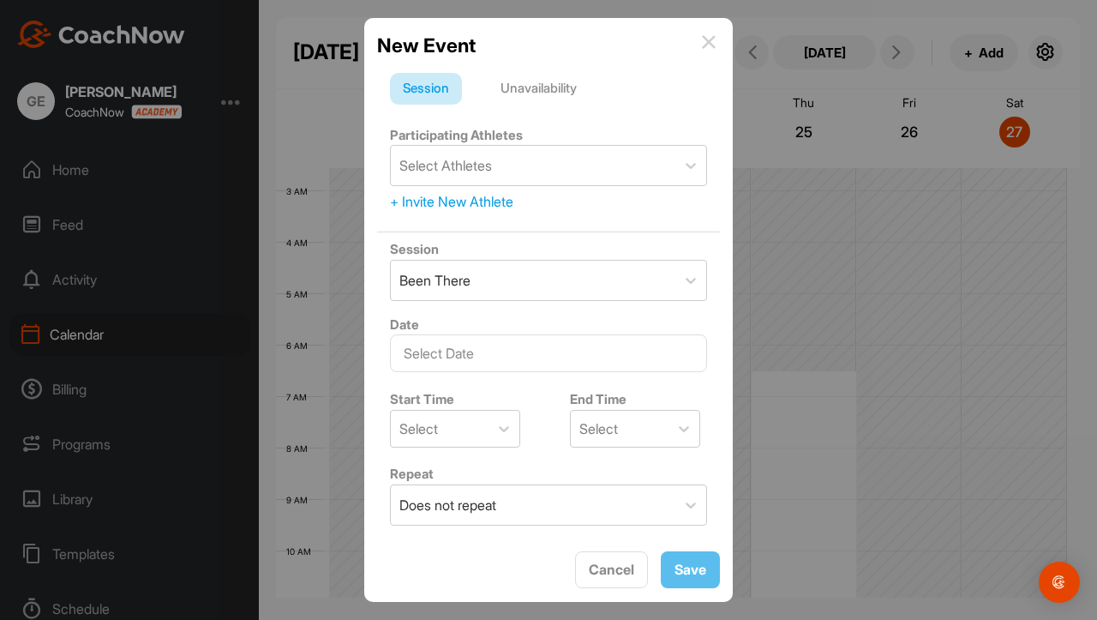
click at [478, 197] on div "+ Invite New Athlete" at bounding box center [548, 201] width 317 height 21
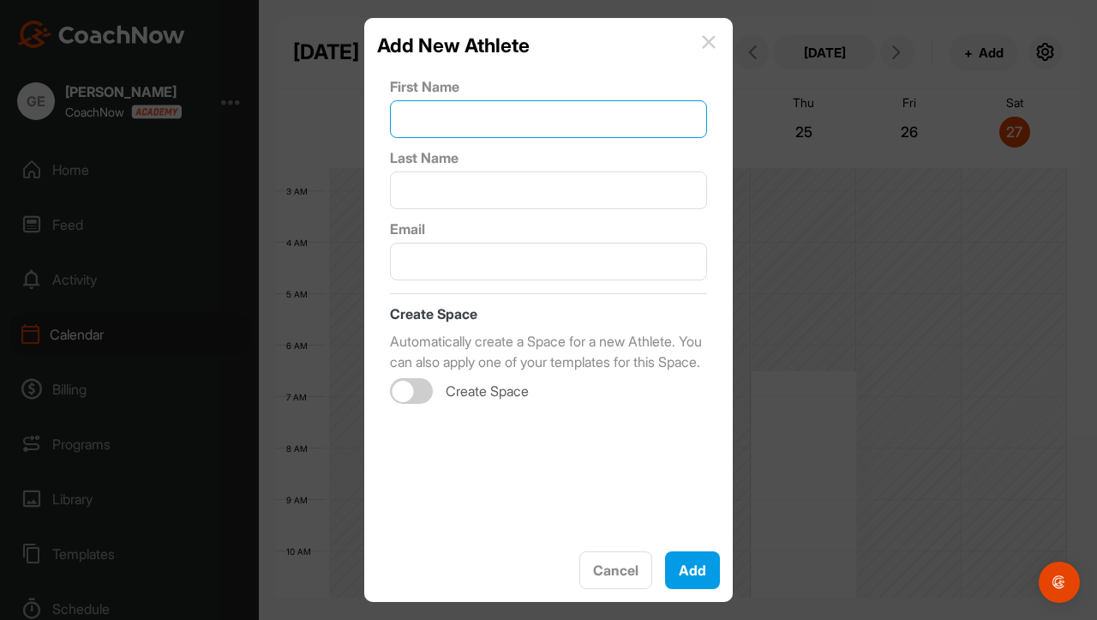
click at [519, 110] on input "text" at bounding box center [548, 119] width 317 height 38
click at [699, 39] on div "Add New Athlete" at bounding box center [548, 45] width 343 height 29
click at [706, 45] on img at bounding box center [709, 42] width 14 height 14
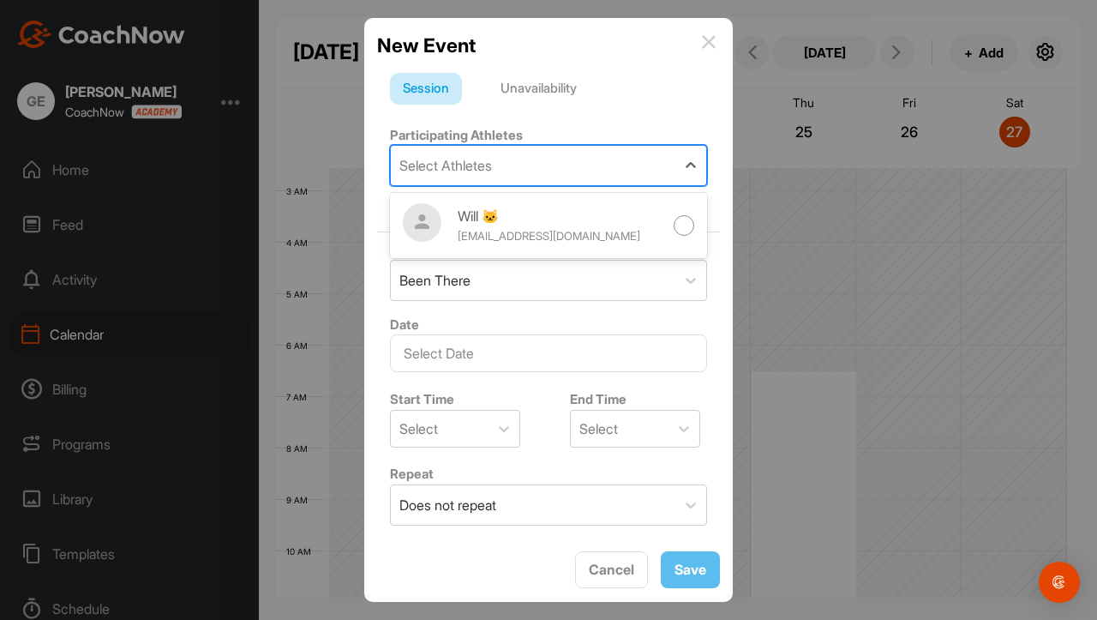
click at [586, 173] on div "Select Athletes" at bounding box center [533, 165] width 285 height 39
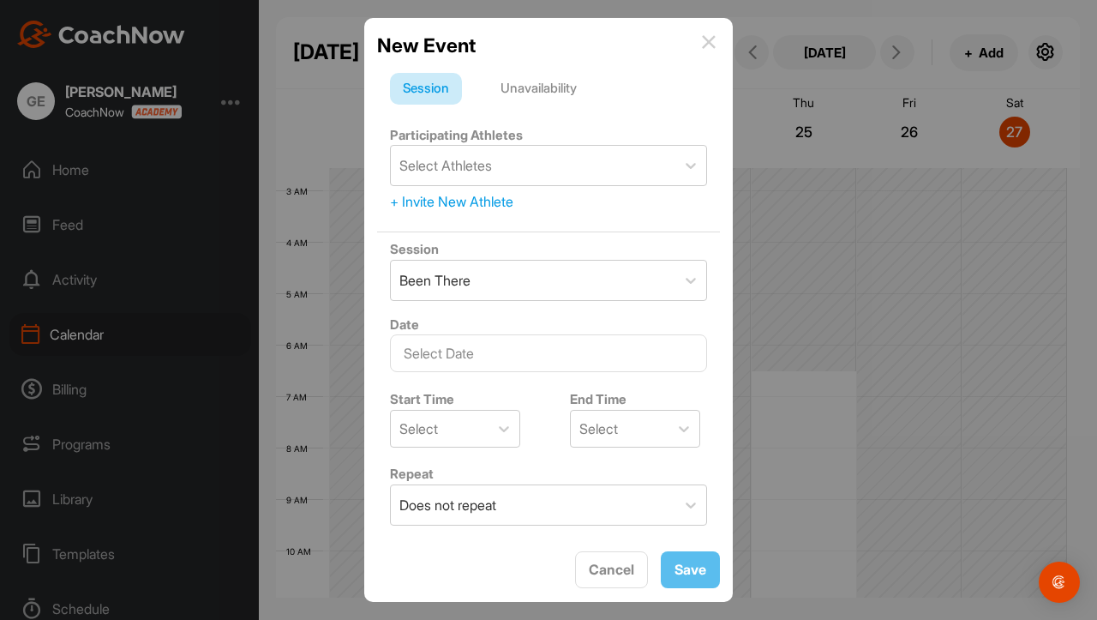
click at [627, 117] on form "Session Unavailability Participating Athletes Select Athletes + Invite New Athl…" at bounding box center [548, 440] width 343 height 735
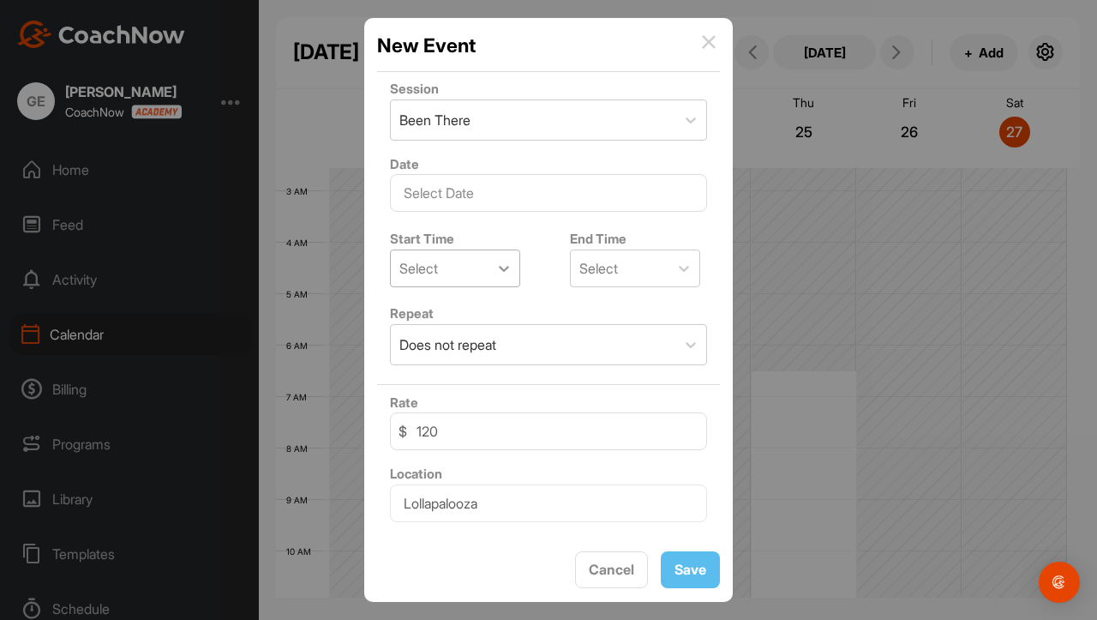
scroll to position [162, 0]
click at [739, 307] on div at bounding box center [548, 310] width 1097 height 620
click at [816, 285] on div at bounding box center [548, 310] width 1097 height 620
click at [849, 193] on div at bounding box center [548, 310] width 1097 height 620
click at [825, 129] on div at bounding box center [548, 310] width 1097 height 620
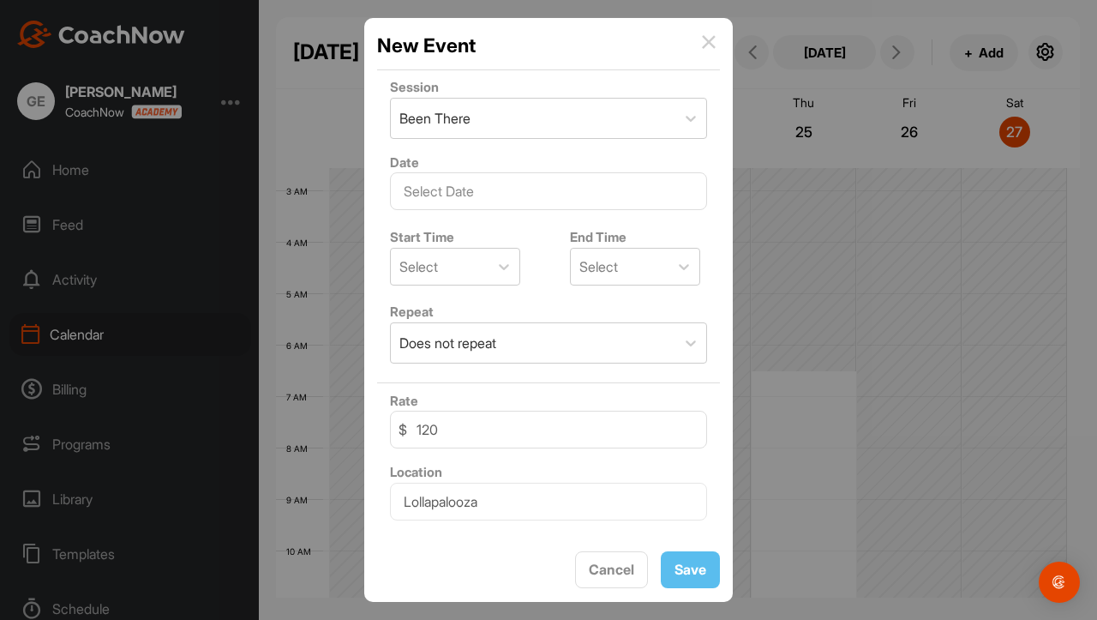
click at [825, 129] on div at bounding box center [548, 310] width 1097 height 620
click at [714, 38] on img at bounding box center [709, 42] width 14 height 14
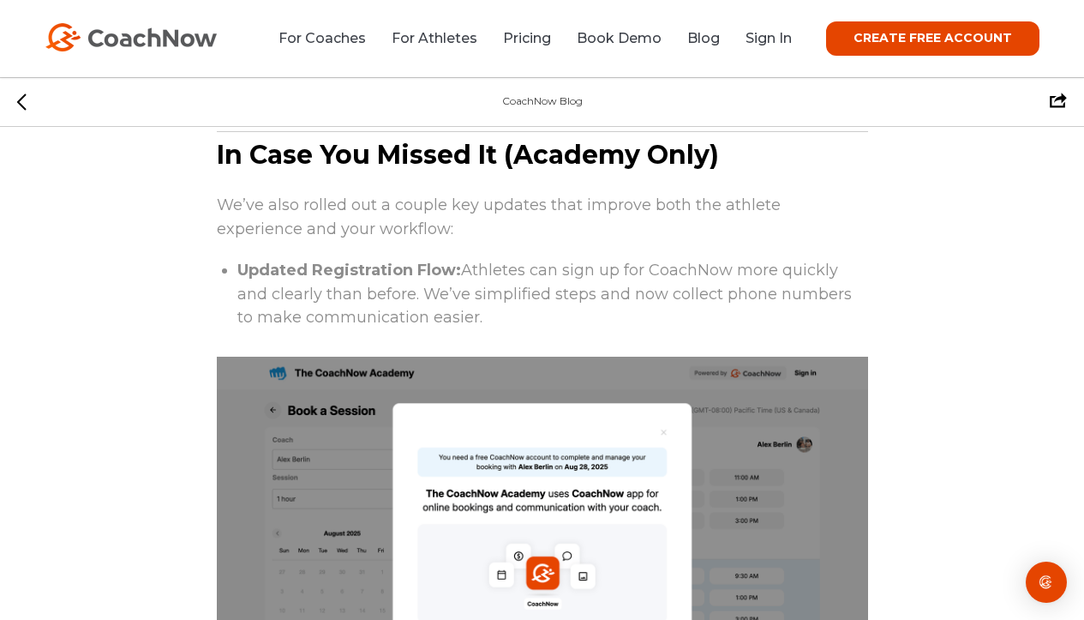
scroll to position [4351, 0]
click at [579, 251] on span "We’ve been hard at work rolling out new features that make running your coachin…" at bounding box center [542, 563] width 651 height 7879
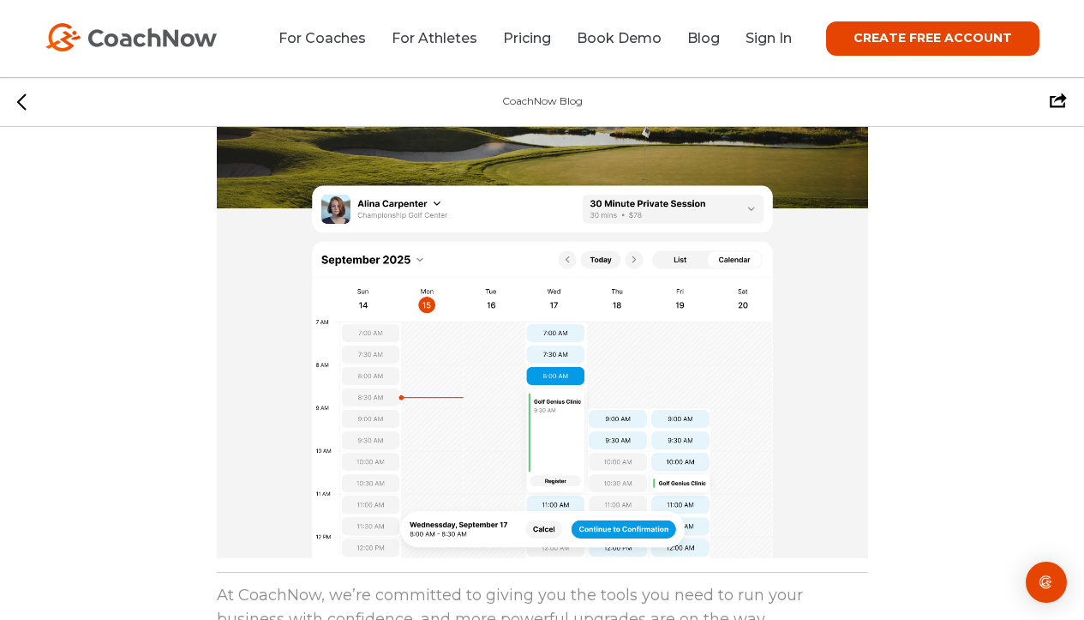
scroll to position [8161, 0]
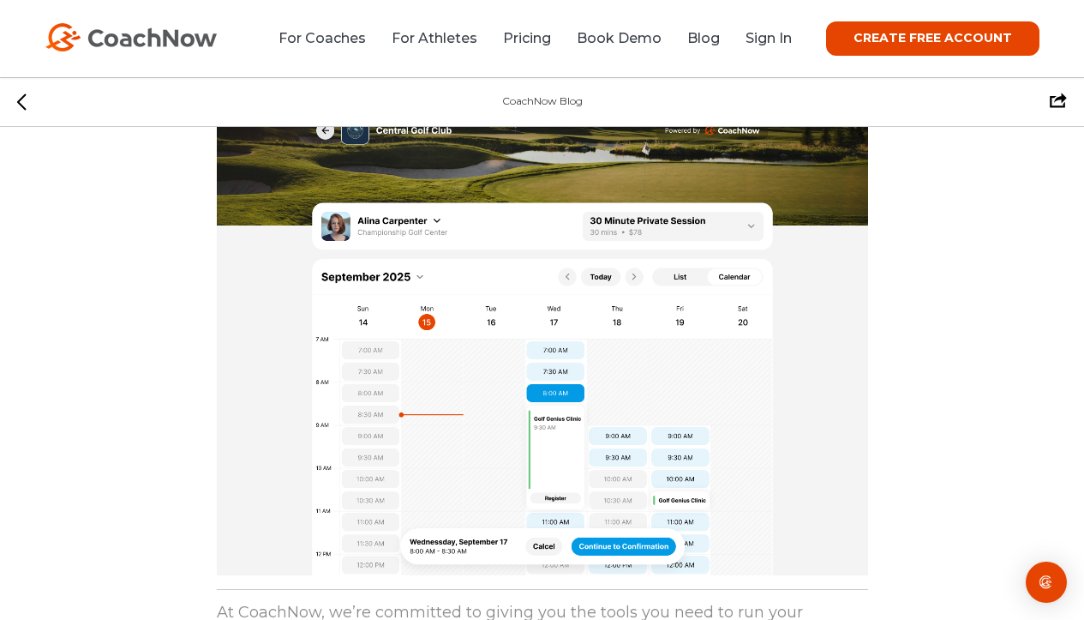
click at [499, 382] on img at bounding box center [542, 343] width 651 height 463
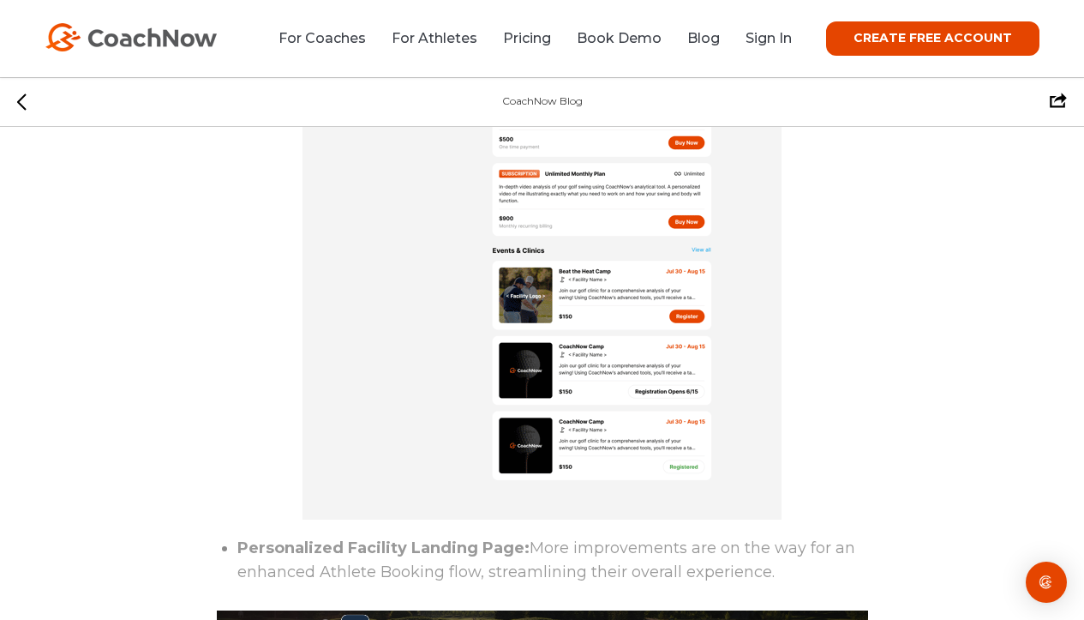
scroll to position [7662, 0]
